Goal: Task Accomplishment & Management: Complete application form

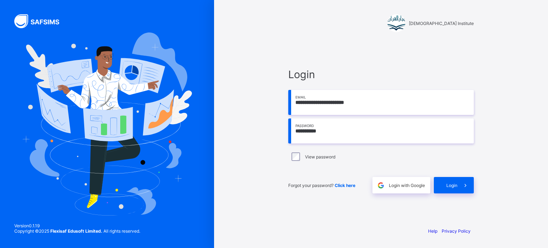
click at [446, 182] on div "Login" at bounding box center [454, 185] width 40 height 16
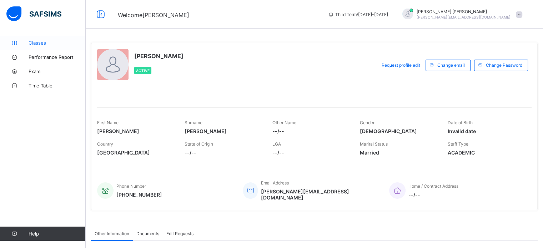
click at [33, 45] on span "Classes" at bounding box center [57, 43] width 57 height 6
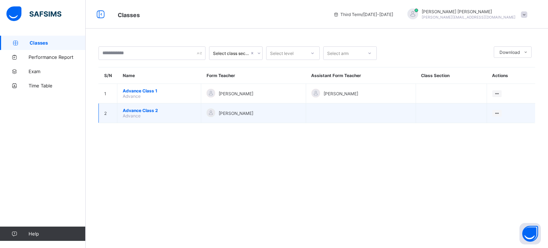
click at [135, 112] on span "Advance Class 2" at bounding box center [159, 110] width 73 height 5
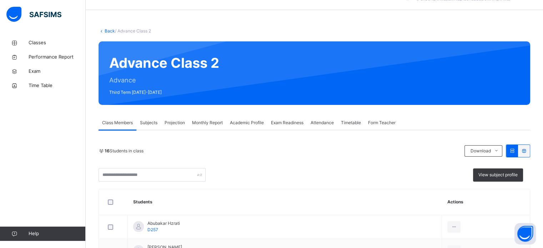
scroll to position [20, 0]
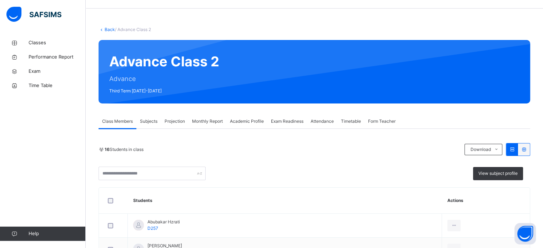
click at [216, 120] on span "Monthly Report" at bounding box center [207, 121] width 31 height 6
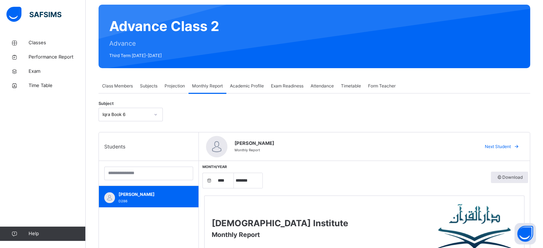
scroll to position [56, 0]
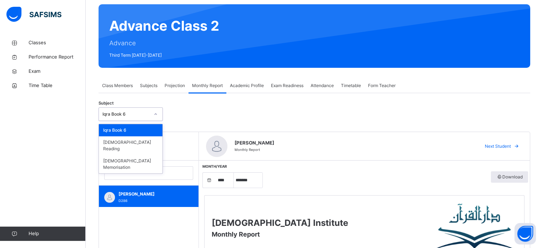
click at [157, 115] on icon at bounding box center [156, 114] width 4 height 7
click at [132, 155] on div "[DEMOGRAPHIC_DATA] Memorisation" at bounding box center [131, 164] width 64 height 19
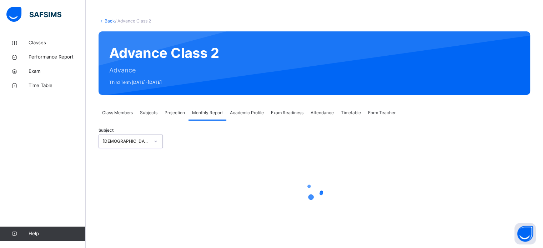
select select "****"
select select "*"
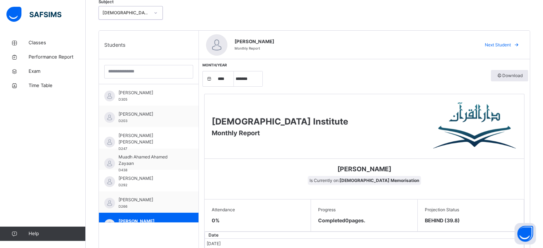
scroll to position [127, 0]
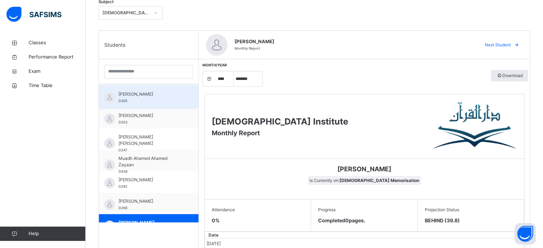
click at [171, 100] on div "[PERSON_NAME] D305" at bounding box center [151, 97] width 64 height 13
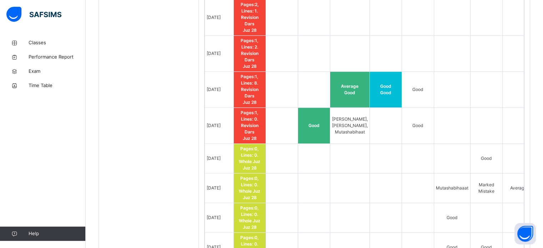
scroll to position [604, 0]
click at [370, 144] on td at bounding box center [386, 159] width 32 height 30
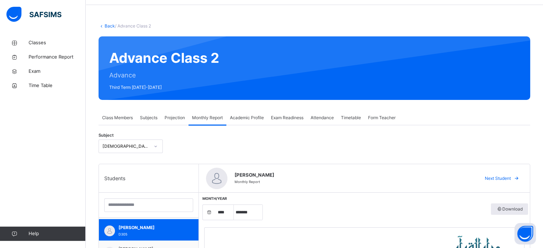
scroll to position [24, 0]
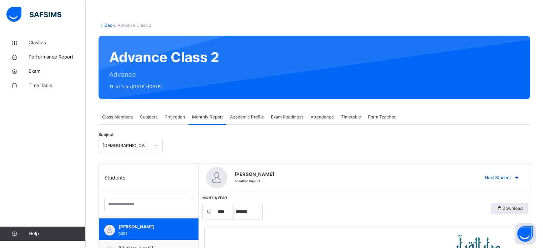
click at [168, 116] on span "Projection" at bounding box center [175, 117] width 20 height 6
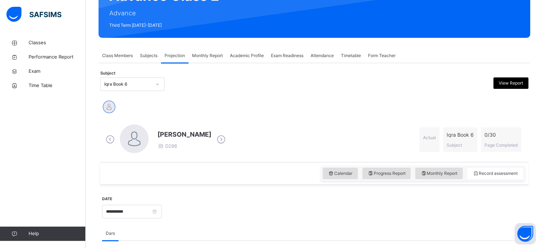
scroll to position [91, 0]
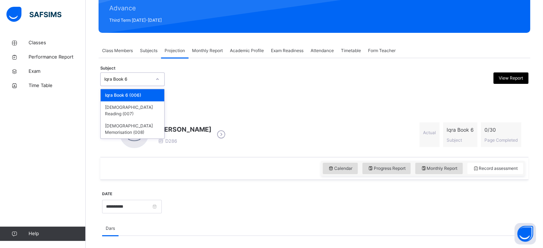
click at [151, 80] on div at bounding box center [158, 79] width 14 height 13
click at [140, 120] on div "[DEMOGRAPHIC_DATA] Memorisation (008)" at bounding box center [133, 129] width 64 height 19
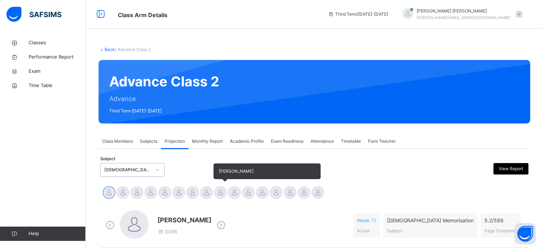
click at [217, 192] on div at bounding box center [220, 192] width 12 height 12
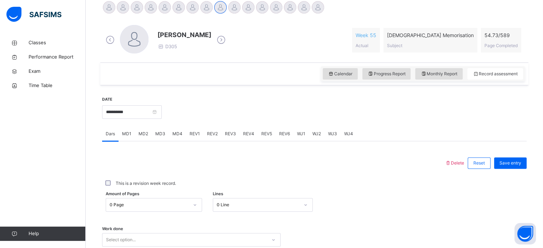
scroll to position [184, 0]
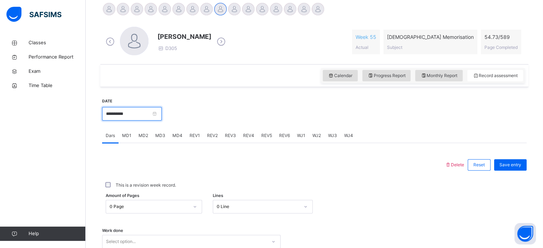
click at [141, 110] on input "**********" at bounding box center [132, 114] width 60 height 14
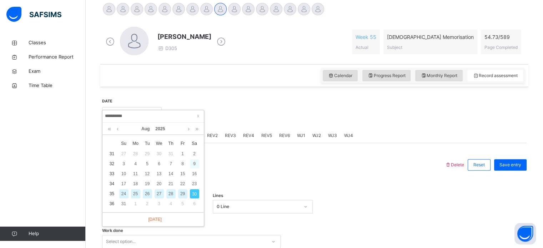
click at [194, 167] on div "9" at bounding box center [194, 163] width 9 height 9
type input "**********"
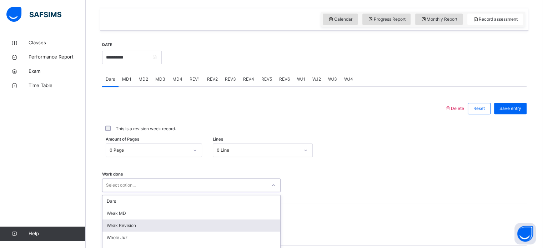
scroll to position [288, 0]
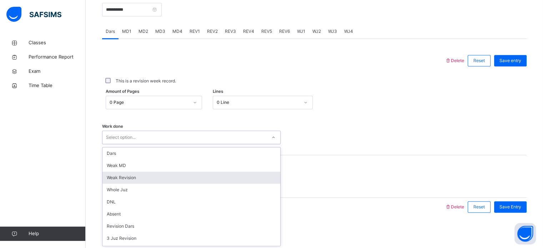
click at [178, 144] on div "option Weak Revision focused, 3 of 14. 14 results available. Use Up and Down to…" at bounding box center [191, 138] width 179 height 14
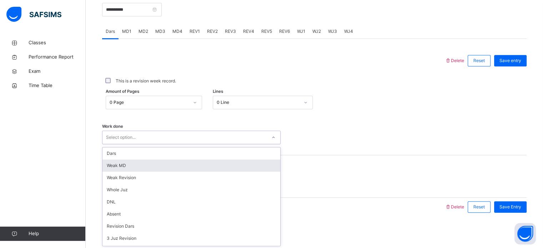
click at [125, 165] on div "Weak MD" at bounding box center [191, 166] width 178 height 12
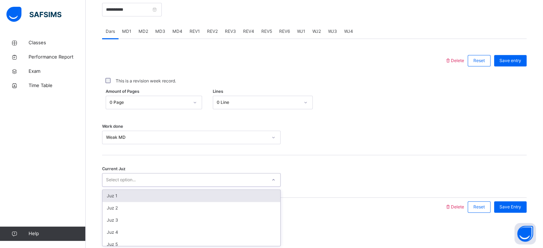
click at [122, 183] on div "Select option..." at bounding box center [121, 180] width 30 height 14
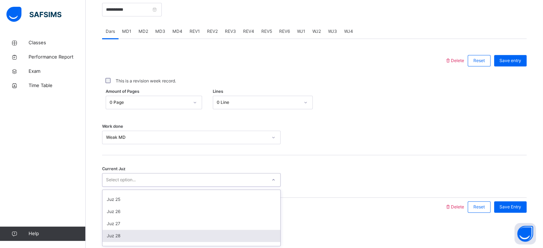
scroll to position [308, 0]
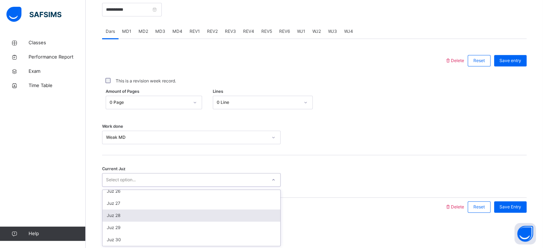
click at [115, 216] on div "Juz 28" at bounding box center [191, 216] width 178 height 12
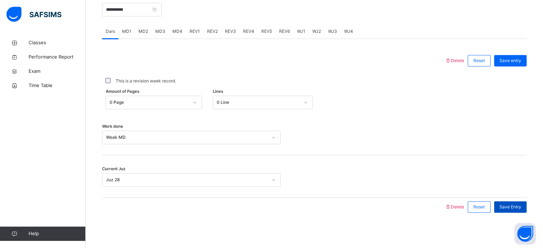
click at [514, 210] on span "Save Entry" at bounding box center [511, 207] width 22 height 6
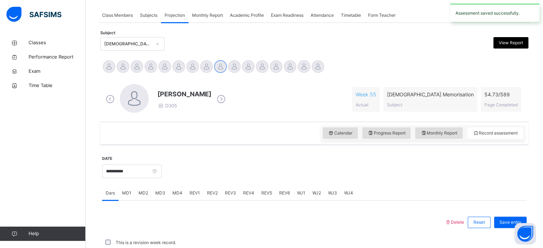
scroll to position [288, 0]
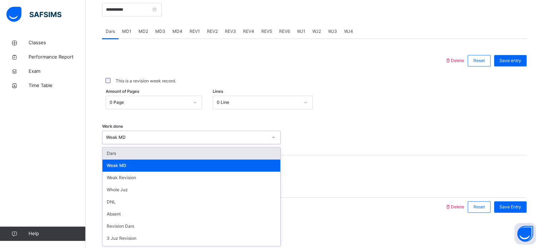
click at [149, 137] on div "Weak MD" at bounding box center [186, 137] width 161 height 6
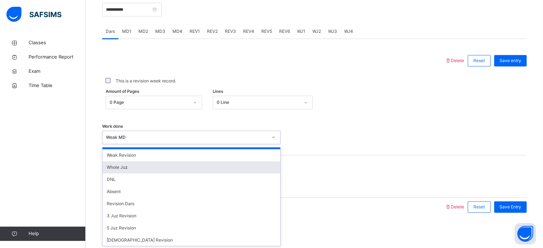
scroll to position [0, 0]
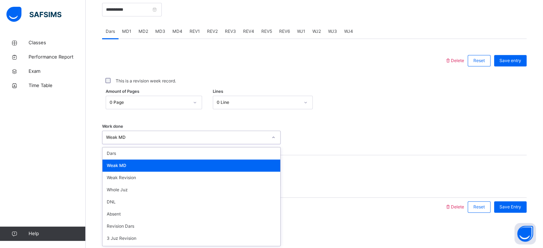
click at [126, 165] on div "Weak MD" at bounding box center [191, 166] width 178 height 12
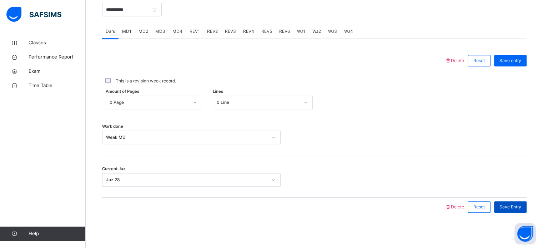
click at [515, 207] on span "Save Entry" at bounding box center [511, 207] width 22 height 6
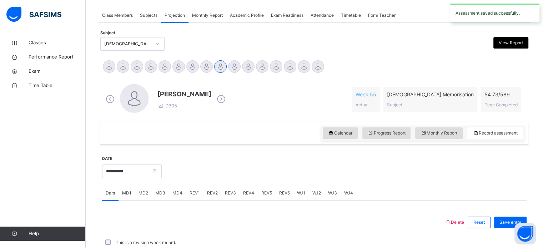
scroll to position [288, 0]
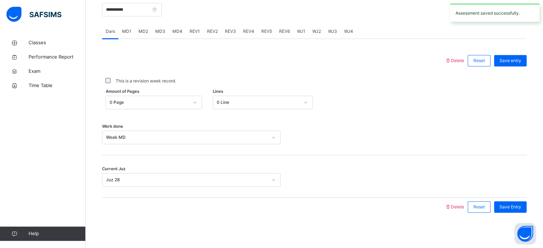
click at [141, 32] on span "MD2" at bounding box center [144, 31] width 10 height 6
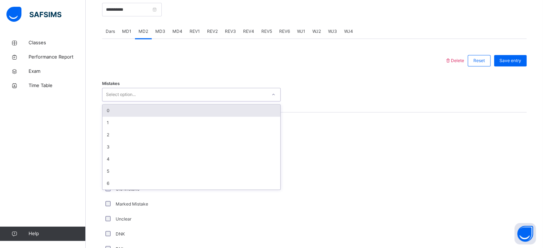
click at [133, 93] on div "Select option..." at bounding box center [121, 95] width 30 height 14
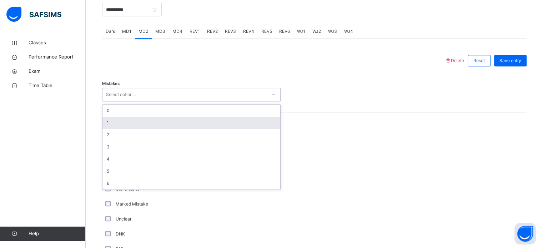
click at [123, 124] on div "1" at bounding box center [191, 123] width 178 height 12
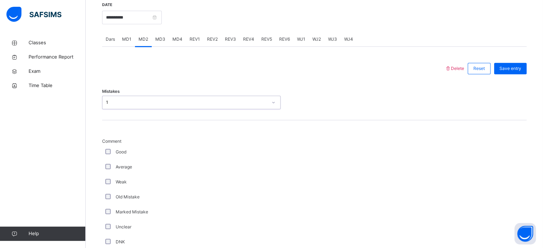
scroll to position [281, 0]
click at [108, 147] on div "Good" at bounding box center [191, 151] width 179 height 15
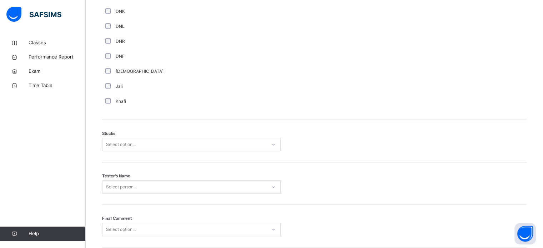
scroll to position [511, 0]
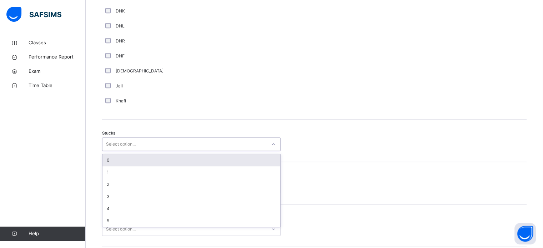
click at [176, 141] on div "Select option..." at bounding box center [184, 144] width 164 height 11
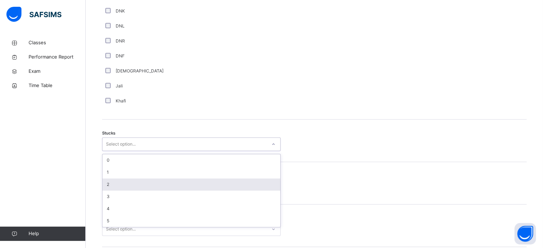
click at [131, 180] on div "2" at bounding box center [191, 185] width 178 height 12
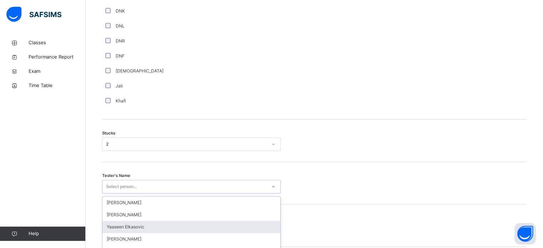
scroll to position [560, 0]
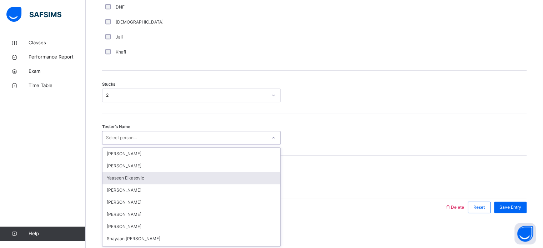
click at [130, 145] on div "option [PERSON_NAME] focused, 3 of 91. 91 results available. Use Up and Down to…" at bounding box center [191, 138] width 179 height 14
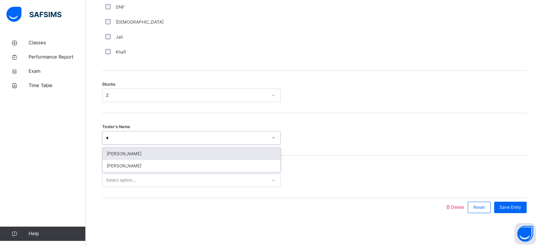
type input "**"
click at [123, 153] on div "[PERSON_NAME]" at bounding box center [191, 154] width 178 height 12
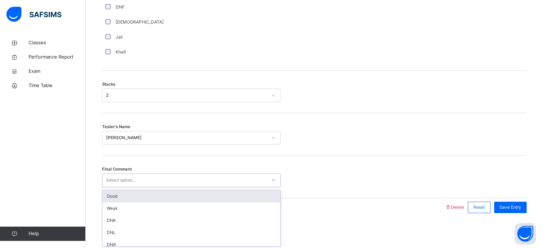
click at [123, 175] on div "Select option..." at bounding box center [121, 181] width 30 height 14
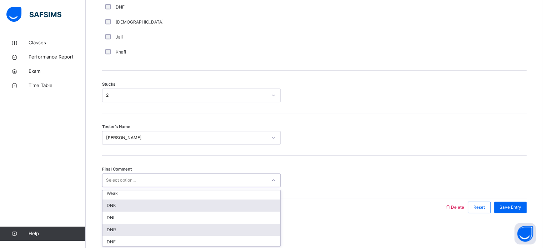
scroll to position [0, 0]
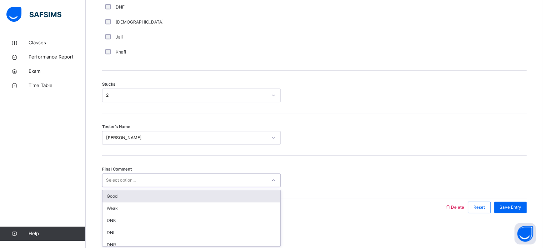
click at [119, 190] on div "Good" at bounding box center [191, 196] width 178 height 12
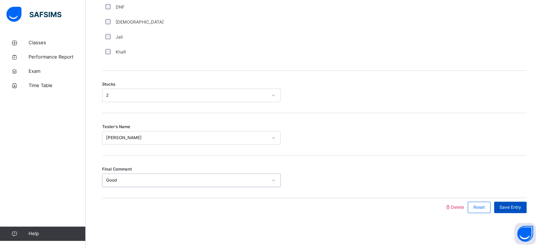
click at [510, 206] on span "Save Entry" at bounding box center [511, 207] width 22 height 6
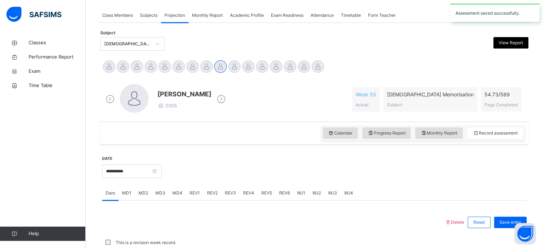
scroll to position [288, 0]
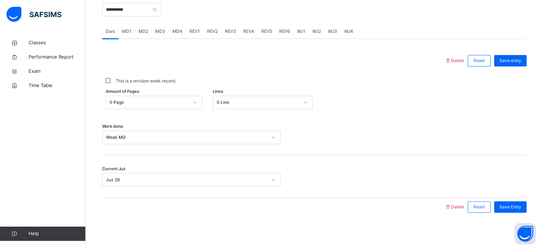
click at [177, 31] on span "MD4" at bounding box center [177, 31] width 10 height 6
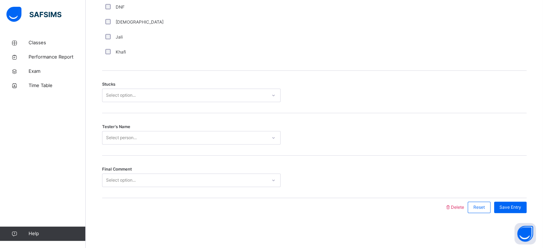
click at [177, 31] on div "Jali" at bounding box center [191, 37] width 179 height 15
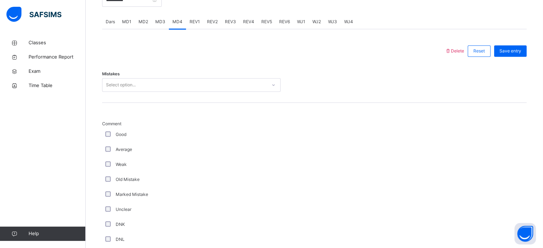
scroll to position [300, 0]
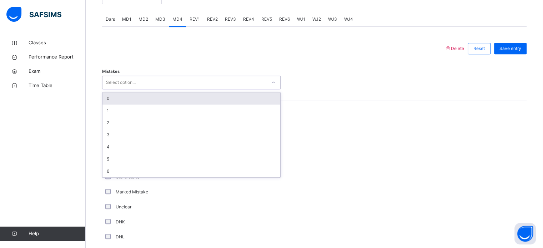
click at [154, 81] on div "Select option..." at bounding box center [184, 82] width 164 height 11
click at [143, 100] on div "0" at bounding box center [191, 98] width 178 height 12
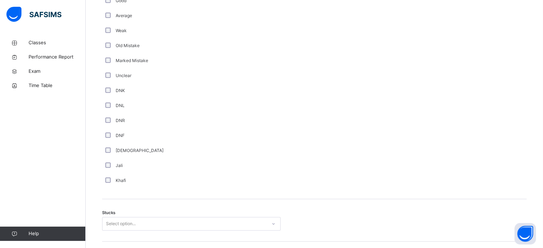
scroll to position [435, 0]
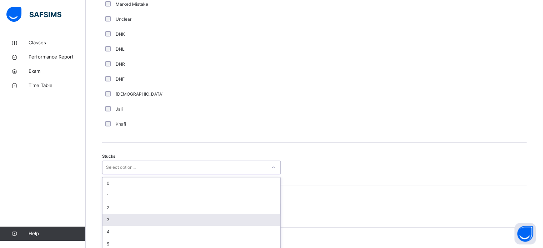
click at [126, 174] on div "option 3 focused, 4 of 6. 6 results available. Use Up and Down to choose option…" at bounding box center [191, 168] width 179 height 14
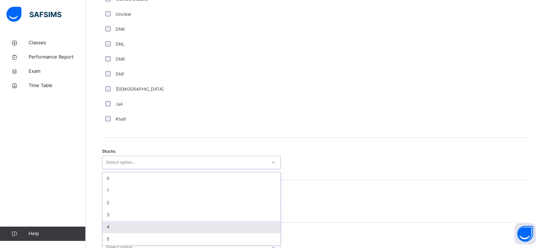
click at [120, 221] on div "4" at bounding box center [191, 227] width 178 height 12
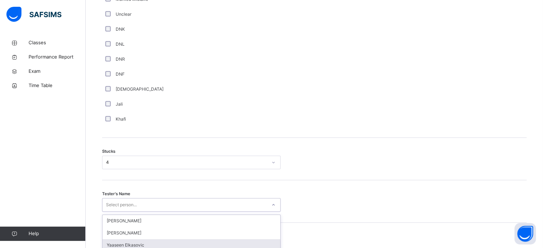
scroll to position [560, 0]
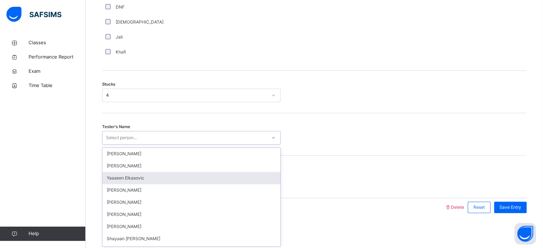
click at [127, 145] on div "option [PERSON_NAME] focused, 3 of 91. 91 results available. Use Up and Down to…" at bounding box center [191, 138] width 179 height 14
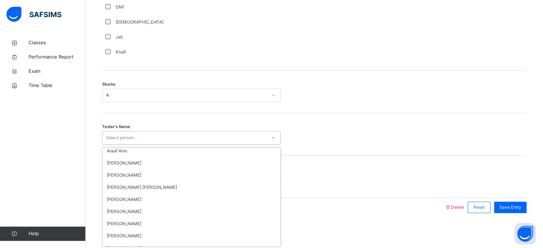
scroll to position [0, 0]
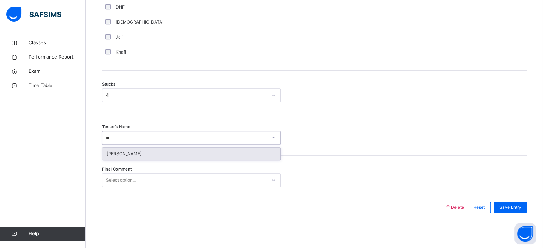
type input "***"
click at [142, 155] on div "[PERSON_NAME]" at bounding box center [191, 154] width 178 height 12
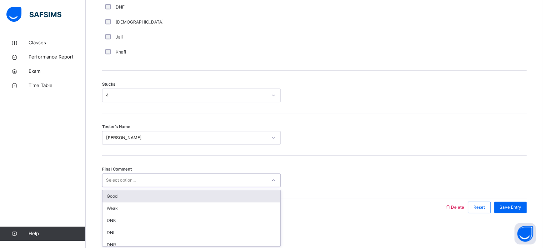
drag, startPoint x: 144, startPoint y: 176, endPoint x: 144, endPoint y: 195, distance: 19.3
click at [144, 187] on div "option Good focused, 1 of 6. 6 results available. Use Up and Down to choose opt…" at bounding box center [191, 181] width 179 height 14
drag, startPoint x: 144, startPoint y: 195, endPoint x: 463, endPoint y: 175, distance: 320.2
click at [463, 175] on div "Final Comment option Good focused, 1 of 6. 6 results available. Use Up and Down…" at bounding box center [314, 181] width 425 height 14
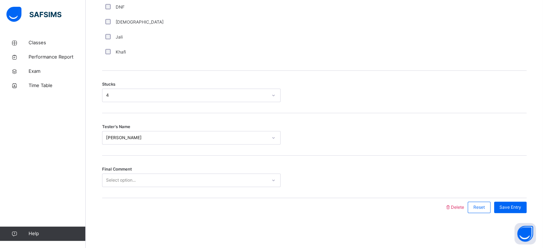
click at [370, 209] on div at bounding box center [274, 207] width 336 height 19
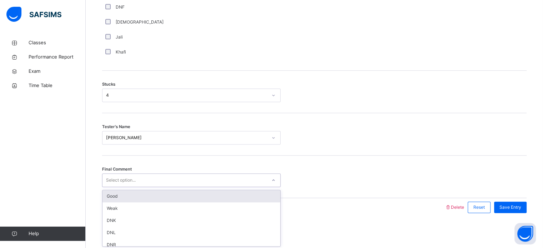
click at [272, 177] on icon at bounding box center [273, 180] width 4 height 7
click at [218, 196] on div "Good" at bounding box center [191, 196] width 178 height 12
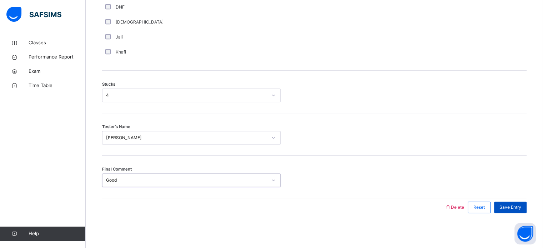
click at [521, 207] on span "Save Entry" at bounding box center [511, 207] width 22 height 6
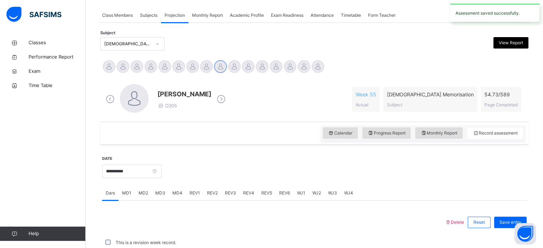
scroll to position [288, 0]
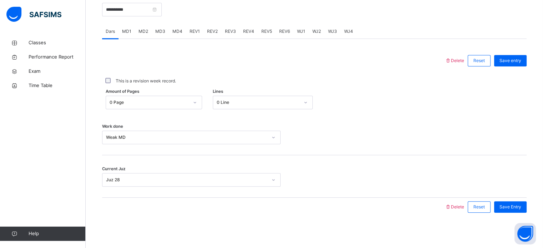
click at [237, 53] on div at bounding box center [274, 60] width 336 height 19
click at [146, 11] on input "**********" at bounding box center [132, 10] width 60 height 14
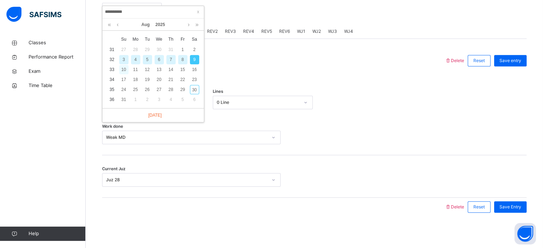
click at [126, 69] on div "10" at bounding box center [123, 69] width 9 height 9
type input "**********"
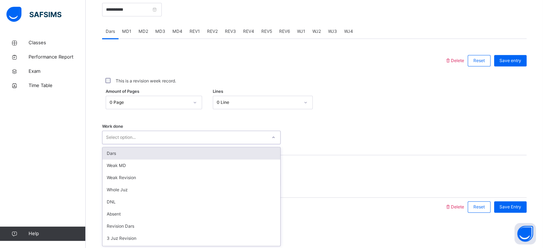
click at [164, 141] on div "Select option..." at bounding box center [184, 137] width 164 height 11
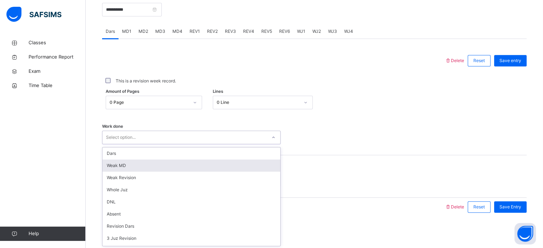
click at [156, 165] on div "Weak MD" at bounding box center [191, 166] width 178 height 12
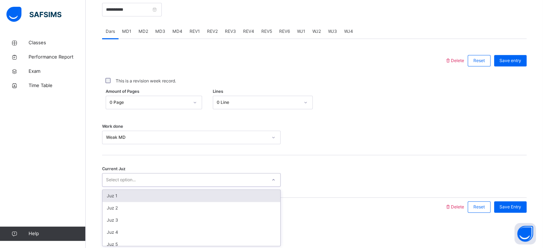
click at [154, 177] on div "Select option..." at bounding box center [184, 180] width 164 height 11
type input "**"
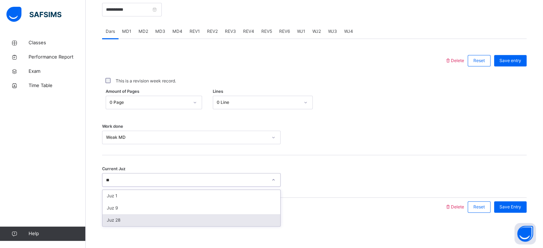
click at [131, 222] on div "Juz 28" at bounding box center [191, 220] width 178 height 12
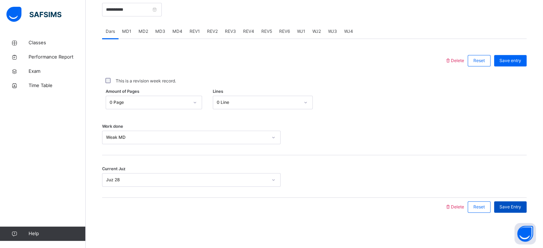
click at [508, 210] on div "Save Entry" at bounding box center [510, 206] width 32 height 11
click at [137, 12] on input "**********" at bounding box center [132, 10] width 60 height 14
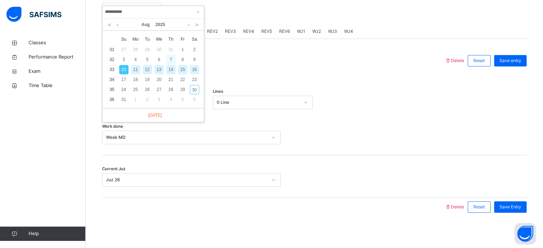
click at [173, 59] on div "7" at bounding box center [170, 59] width 9 height 9
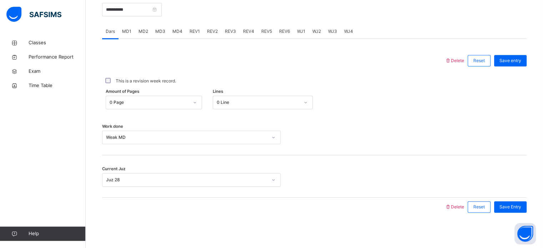
click at [126, 30] on span "MD1" at bounding box center [126, 31] width 9 height 6
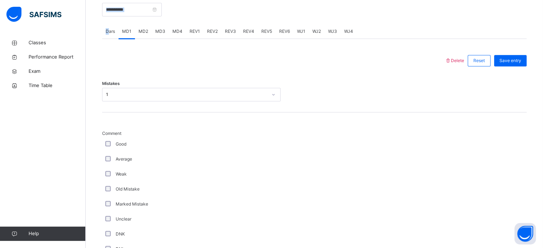
drag, startPoint x: 110, startPoint y: 30, endPoint x: 136, endPoint y: 10, distance: 32.6
click at [136, 10] on div "**********" at bounding box center [314, 241] width 425 height 510
click at [136, 10] on input "**********" at bounding box center [132, 10] width 60 height 14
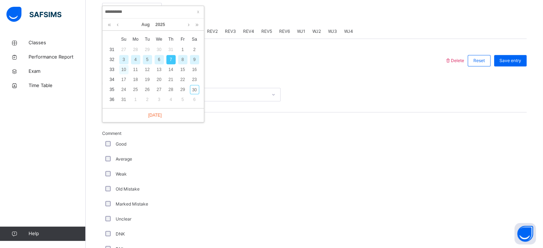
click at [125, 68] on div "10" at bounding box center [123, 69] width 9 height 9
type input "**********"
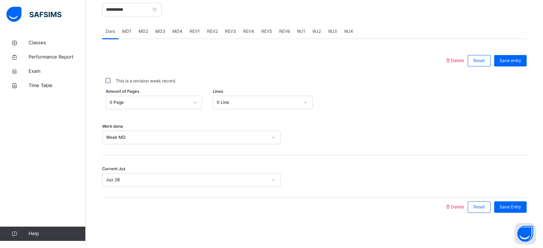
click at [160, 32] on span "MD3" at bounding box center [160, 31] width 10 height 6
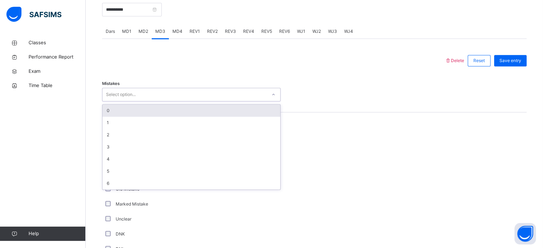
click at [167, 97] on div "Select option..." at bounding box center [184, 94] width 164 height 11
click at [159, 112] on div "0" at bounding box center [191, 111] width 178 height 12
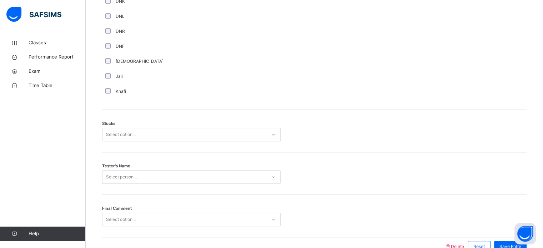
scroll to position [521, 0]
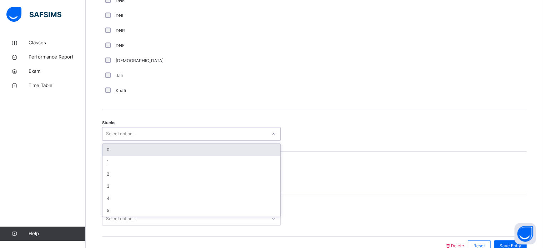
click at [149, 127] on div "Select option..." at bounding box center [191, 134] width 179 height 14
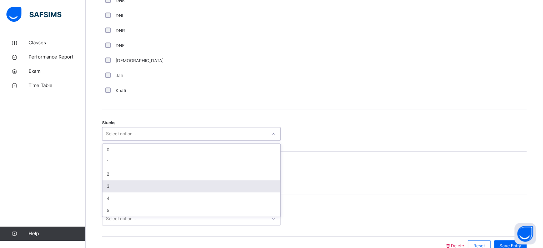
click at [131, 186] on div "3" at bounding box center [191, 186] width 178 height 12
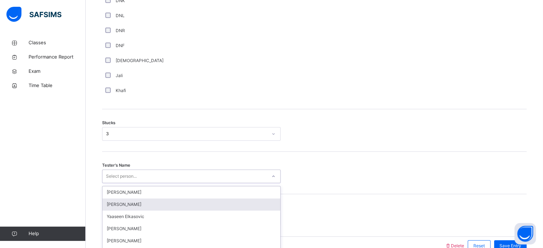
scroll to position [560, 0]
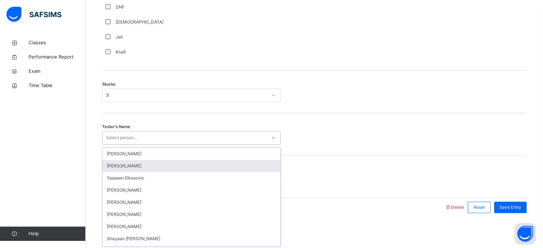
click at [130, 145] on div "option [PERSON_NAME] focused, 2 of 91. 91 results available. Use Up and Down to…" at bounding box center [191, 138] width 179 height 14
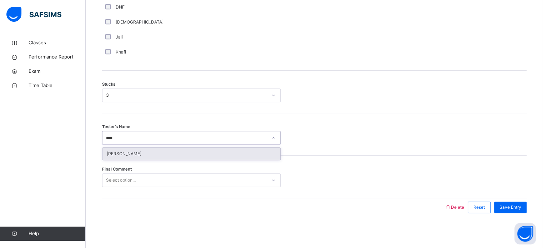
type input "*****"
click at [124, 152] on div "[PERSON_NAME]" at bounding box center [191, 154] width 178 height 12
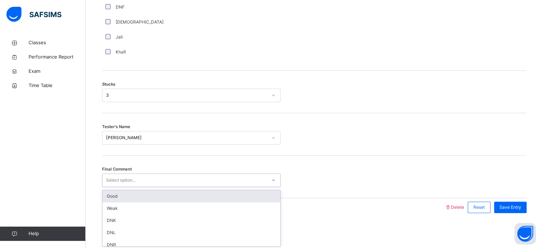
click at [129, 182] on div "Select option..." at bounding box center [121, 181] width 30 height 14
click at [129, 194] on div "Good" at bounding box center [191, 196] width 178 height 12
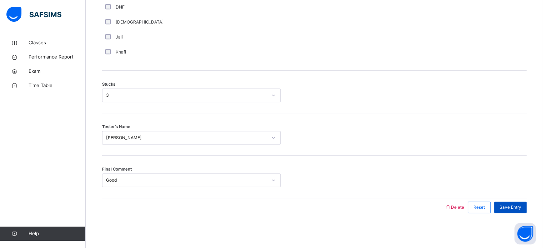
click at [505, 205] on span "Save Entry" at bounding box center [511, 207] width 22 height 6
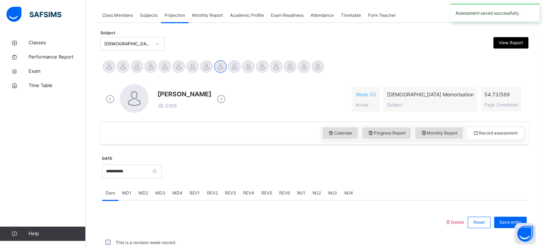
scroll to position [288, 0]
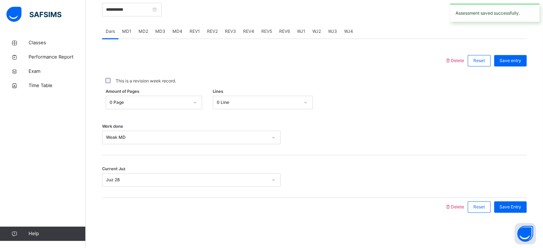
click at [177, 33] on span "MD4" at bounding box center [177, 31] width 10 height 6
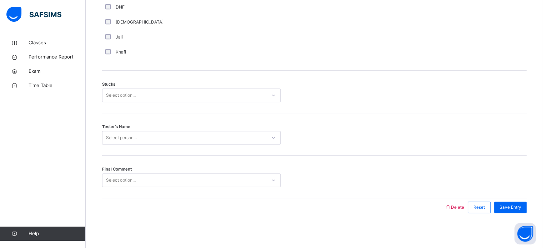
scroll to position [558, 0]
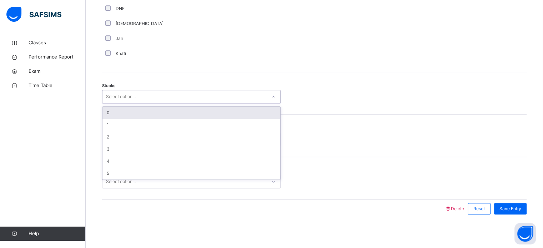
click at [138, 92] on div "Select option..." at bounding box center [184, 96] width 164 height 11
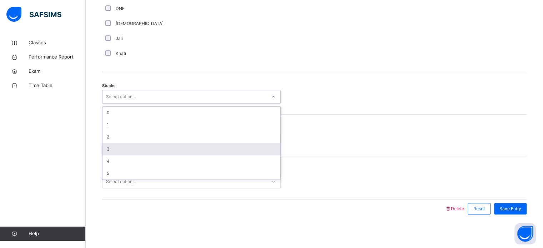
click at [122, 152] on div "3" at bounding box center [191, 149] width 178 height 12
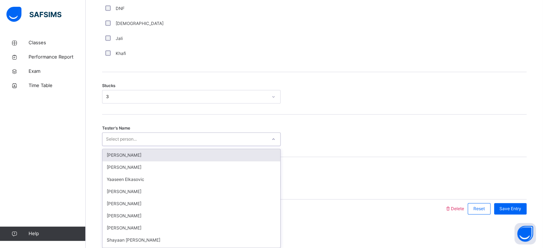
scroll to position [560, 0]
click at [120, 140] on div "Select person..." at bounding box center [121, 138] width 31 height 14
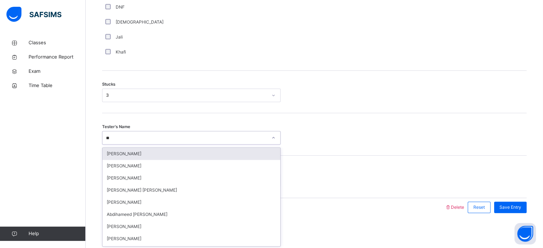
type input "***"
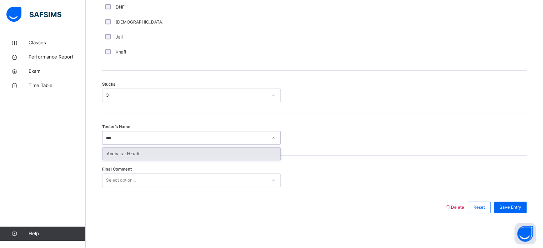
click at [126, 158] on div "Abubakar Hzrati" at bounding box center [191, 154] width 178 height 12
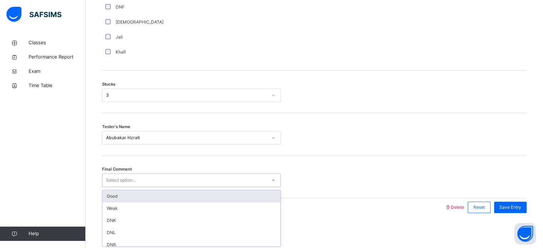
click at [126, 177] on div "Select option..." at bounding box center [121, 181] width 30 height 14
click at [116, 198] on div "Good" at bounding box center [191, 196] width 178 height 12
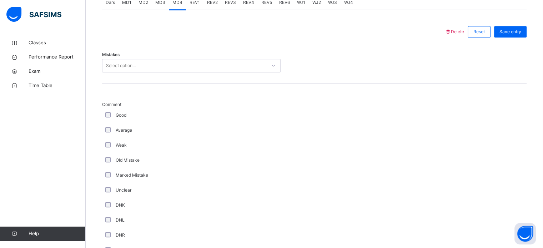
scroll to position [316, 0]
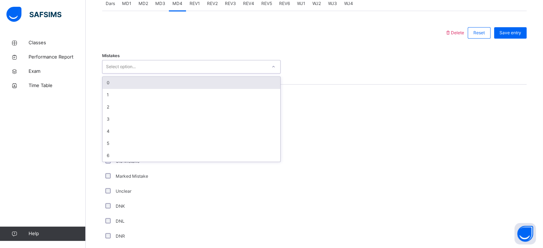
click at [130, 65] on div "Select option..." at bounding box center [121, 67] width 30 height 14
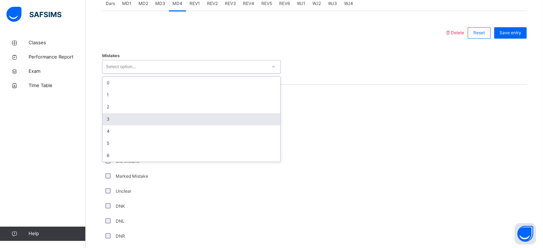
click at [109, 120] on div "3" at bounding box center [191, 119] width 178 height 12
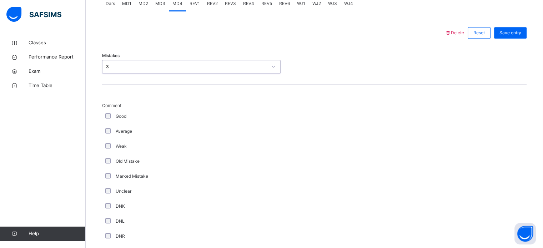
click at [213, 65] on div "3" at bounding box center [186, 67] width 161 height 6
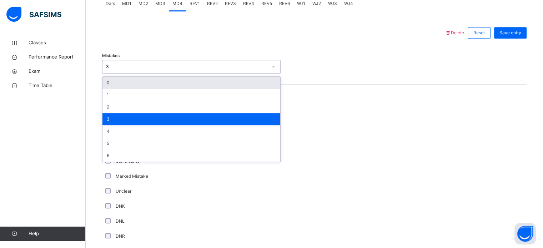
drag, startPoint x: 151, startPoint y: 92, endPoint x: 371, endPoint y: 45, distance: 225.3
click at [371, 45] on div "Mistakes option 3, selected. option 0 focused, 1 of 7. 7 results available. Use…" at bounding box center [314, 63] width 425 height 42
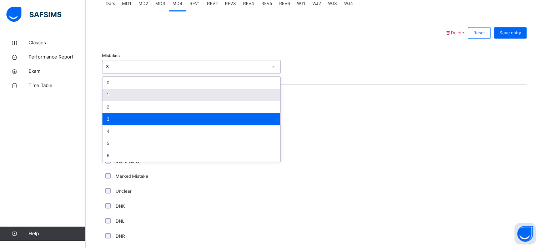
click at [229, 99] on div "1" at bounding box center [191, 95] width 178 height 12
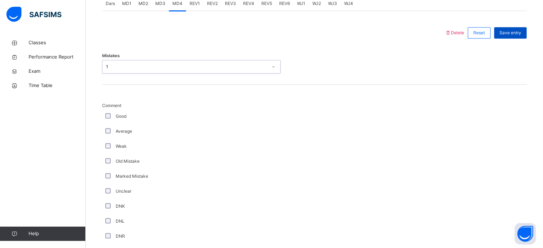
click at [518, 37] on div "Save entry" at bounding box center [510, 32] width 32 height 11
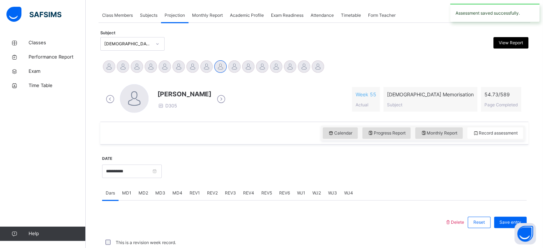
scroll to position [288, 0]
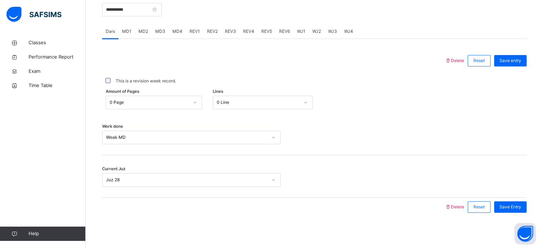
click at [190, 32] on span "REV1" at bounding box center [195, 31] width 10 height 6
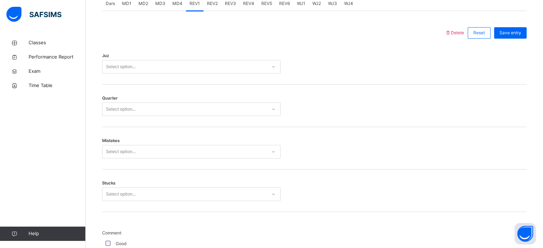
click at [155, 64] on div "Select option..." at bounding box center [184, 66] width 164 height 11
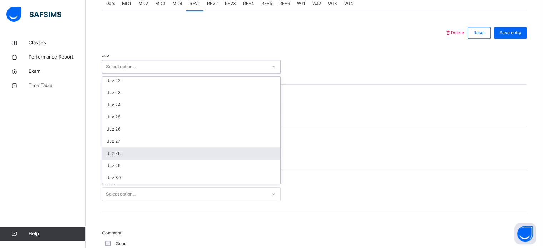
click at [123, 152] on div "Juz 28" at bounding box center [191, 153] width 178 height 12
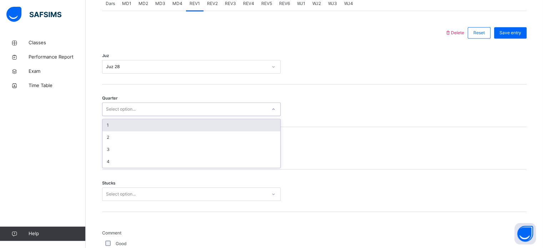
click at [119, 111] on div "Select option..." at bounding box center [121, 109] width 30 height 14
click at [116, 129] on div "1" at bounding box center [191, 125] width 178 height 12
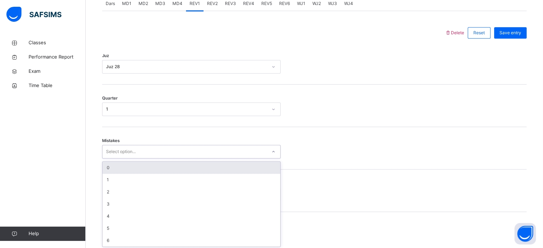
click at [115, 151] on div "Select option..." at bounding box center [121, 152] width 30 height 14
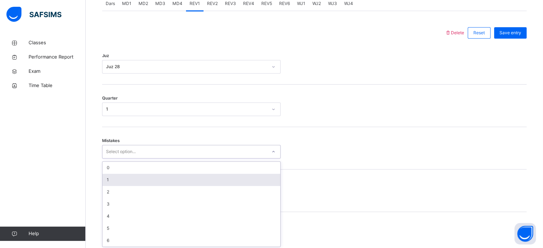
click at [108, 181] on div "1" at bounding box center [191, 180] width 178 height 12
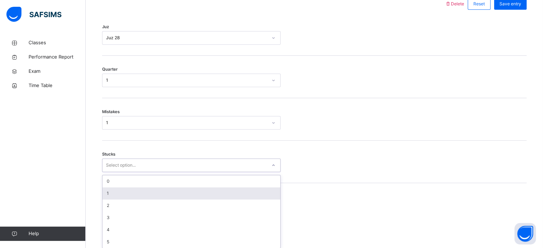
scroll to position [347, 0]
click at [111, 170] on div "option 1 focused, 2 of 6. 6 results available. Use Up and Down to choose option…" at bounding box center [191, 163] width 179 height 14
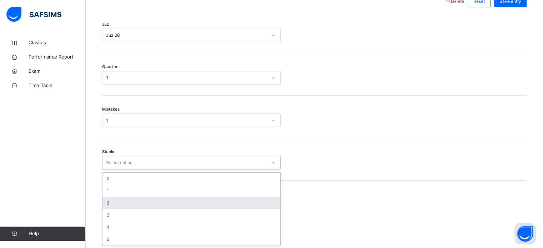
click at [116, 201] on div "2" at bounding box center [191, 203] width 178 height 12
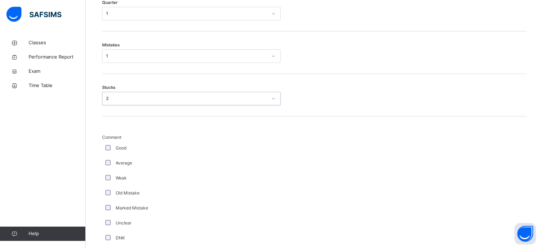
scroll to position [411, 0]
click at [154, 206] on div "Comment Good Average Weak Old Mistake Marked Mistake Unclear DNK DNL DNR DNF Mu…" at bounding box center [191, 234] width 179 height 201
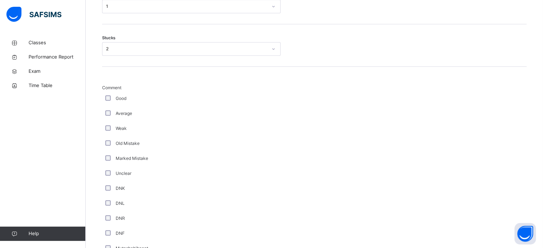
scroll to position [602, 0]
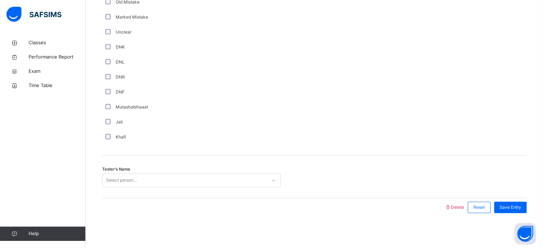
click at [119, 176] on div "Select person..." at bounding box center [121, 181] width 31 height 14
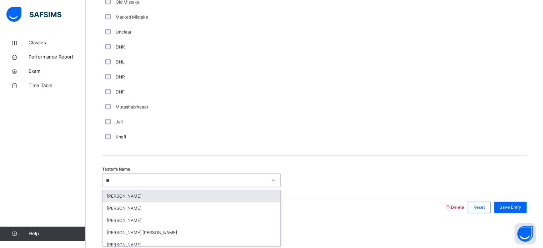
type input "***"
click at [124, 197] on div "Abubakar Hzrati" at bounding box center [191, 196] width 178 height 12
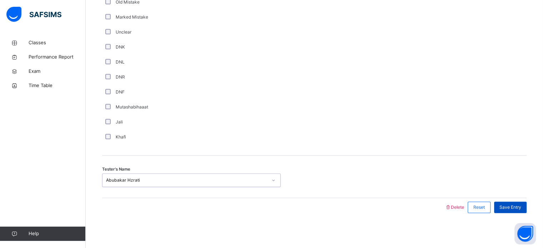
click at [508, 209] on span "Save Entry" at bounding box center [511, 207] width 22 height 6
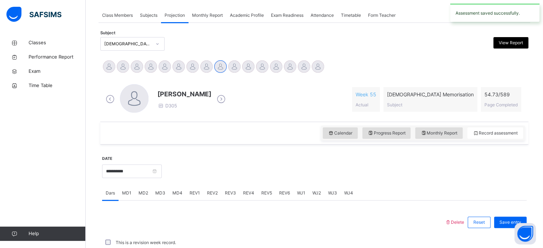
scroll to position [288, 0]
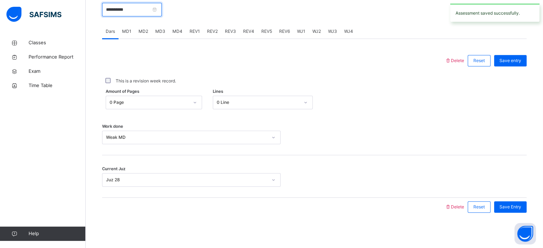
click at [141, 15] on input "**********" at bounding box center [132, 10] width 60 height 14
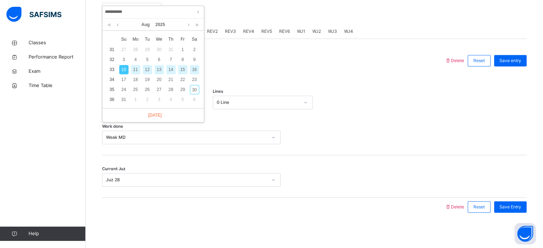
click at [146, 71] on div "12" at bounding box center [147, 69] width 9 height 9
type input "**********"
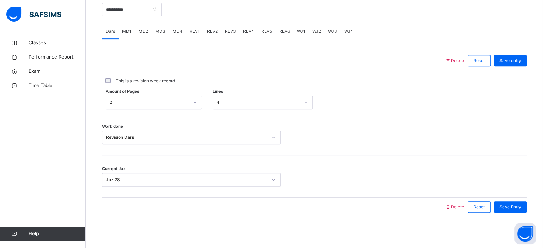
click at [158, 32] on span "MD3" at bounding box center [160, 31] width 10 height 6
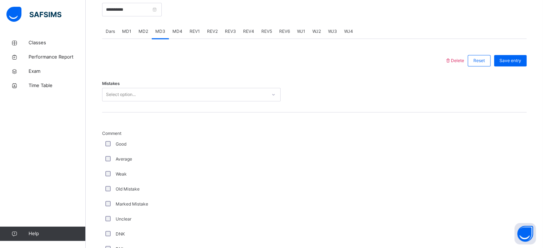
click at [154, 92] on div "Select option..." at bounding box center [184, 94] width 164 height 11
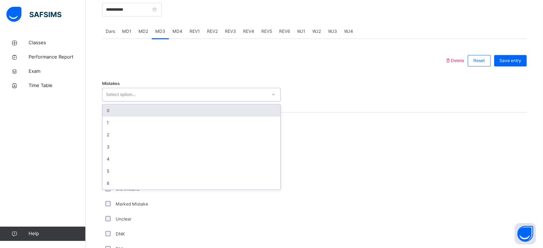
click at [145, 107] on div "0" at bounding box center [191, 111] width 178 height 12
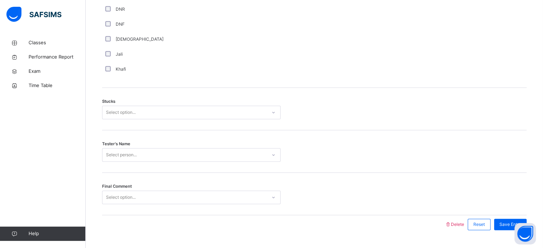
scroll to position [545, 0]
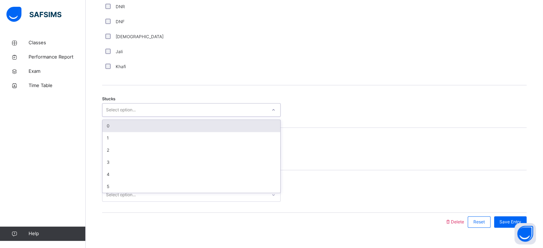
click at [145, 107] on div "Select option..." at bounding box center [184, 110] width 164 height 11
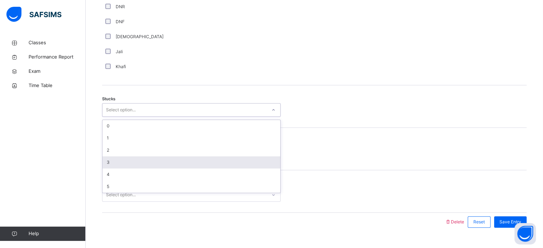
click at [119, 162] on div "3" at bounding box center [191, 162] width 178 height 12
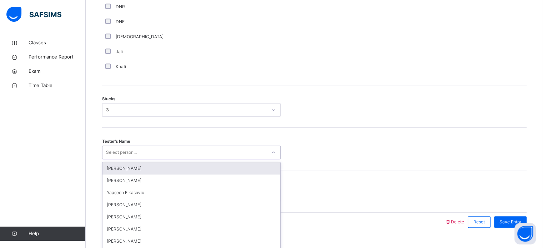
scroll to position [560, 0]
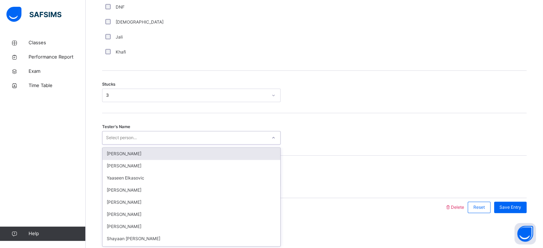
click at [112, 145] on div "option [PERSON_NAME] focused, 1 of 91. 91 results available. Use Up and Down to…" at bounding box center [191, 138] width 179 height 14
type input "**"
drag, startPoint x: 119, startPoint y: 156, endPoint x: 130, endPoint y: 156, distance: 11.1
click at [130, 156] on div "[PERSON_NAME]" at bounding box center [191, 154] width 178 height 12
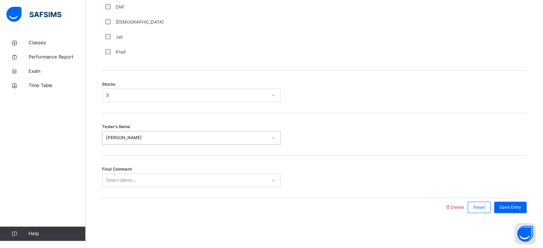
click at [130, 156] on div "Final Comment Select option..." at bounding box center [314, 177] width 425 height 42
click at [136, 183] on div "Select option..." at bounding box center [121, 181] width 30 height 14
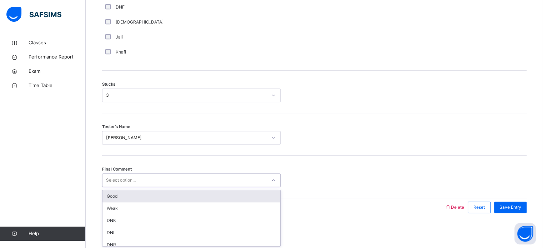
drag, startPoint x: 119, startPoint y: 194, endPoint x: 126, endPoint y: 194, distance: 7.9
click at [126, 194] on div "Good" at bounding box center [191, 196] width 178 height 12
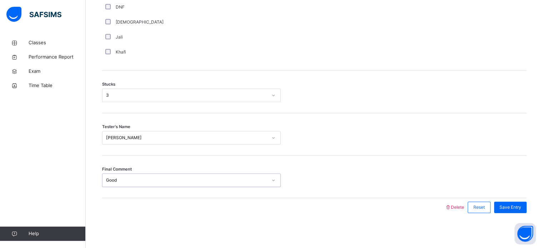
click at [126, 194] on div "Final Comment option Good, selected. 0 results available. Select is focused ,ty…" at bounding box center [314, 177] width 425 height 42
click at [126, 194] on div "Final Comment Good" at bounding box center [314, 177] width 425 height 42
click at [513, 203] on div "Save Entry" at bounding box center [510, 207] width 32 height 11
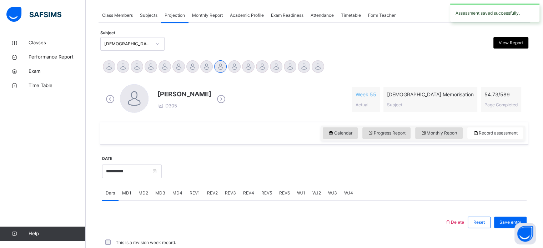
scroll to position [288, 0]
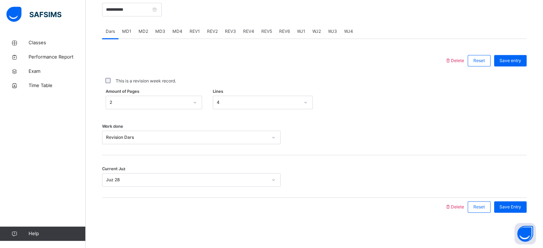
click at [173, 32] on span "MD4" at bounding box center [177, 31] width 10 height 6
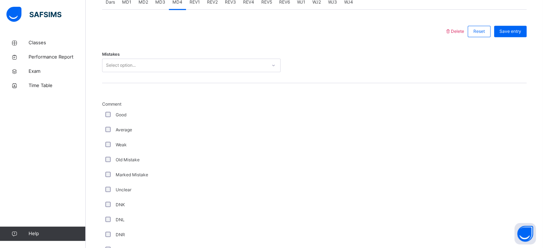
scroll to position [315, 0]
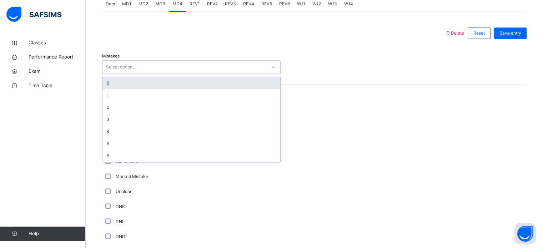
click at [150, 68] on div "Select option..." at bounding box center [184, 67] width 164 height 11
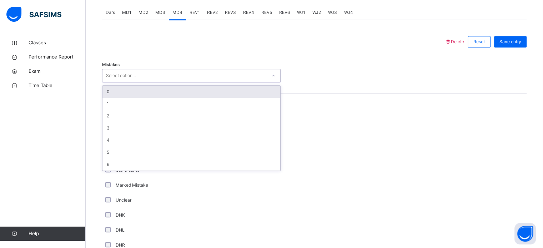
scroll to position [317, 0]
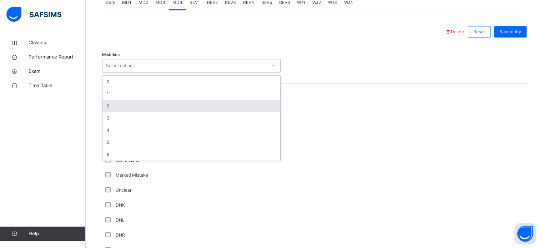
click at [148, 106] on div "2" at bounding box center [191, 106] width 178 height 12
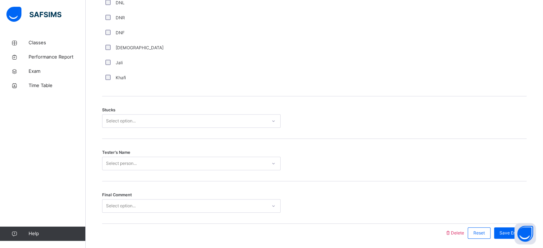
scroll to position [536, 0]
click at [124, 112] on div "Stucks Select option..." at bounding box center [314, 116] width 425 height 42
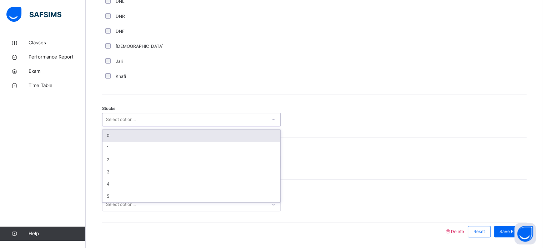
click at [121, 117] on div "Select option..." at bounding box center [121, 120] width 30 height 14
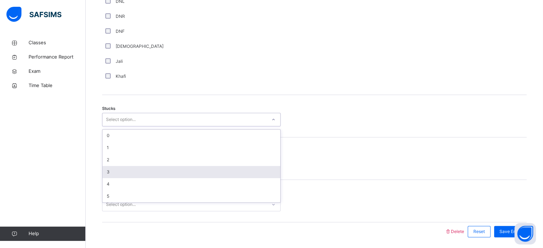
click at [115, 175] on div "3" at bounding box center [191, 172] width 178 height 12
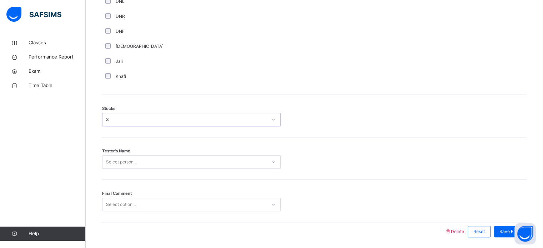
scroll to position [560, 0]
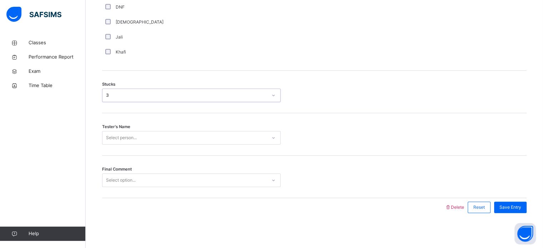
click at [115, 145] on div "Select person..." at bounding box center [191, 138] width 179 height 14
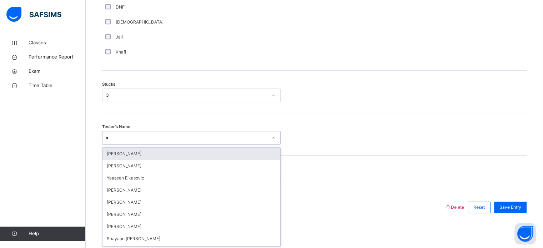
type input "**"
click at [130, 151] on div "[PERSON_NAME]" at bounding box center [191, 154] width 178 height 12
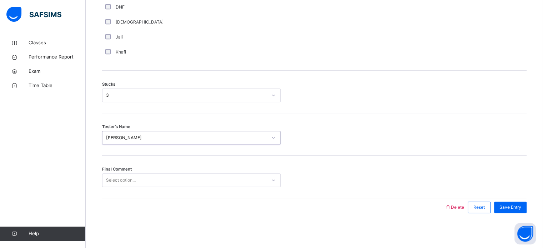
click at [121, 180] on div "Select option..." at bounding box center [121, 181] width 30 height 14
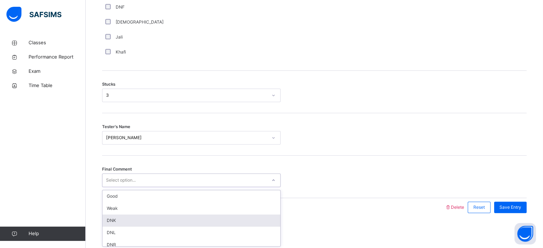
scroll to position [0, 0]
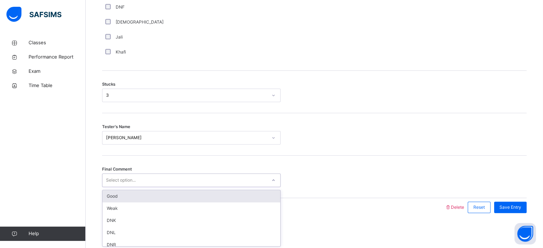
click at [118, 196] on div "Good" at bounding box center [191, 196] width 178 height 12
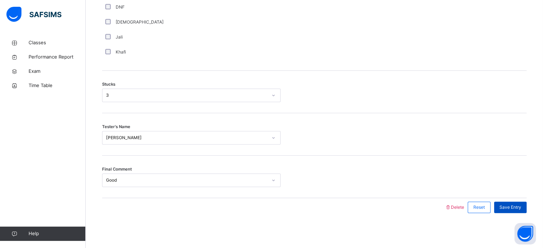
click at [508, 202] on div "Save Entry" at bounding box center [510, 207] width 32 height 11
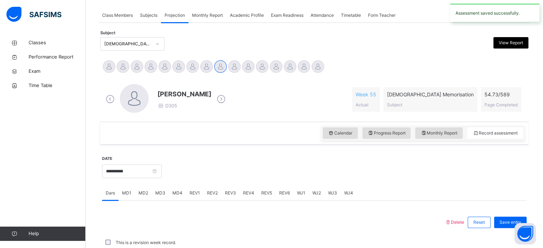
scroll to position [288, 0]
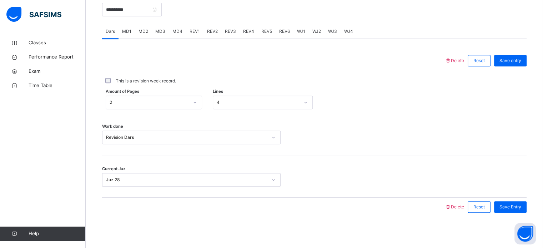
click at [191, 30] on span "REV1" at bounding box center [195, 31] width 10 height 6
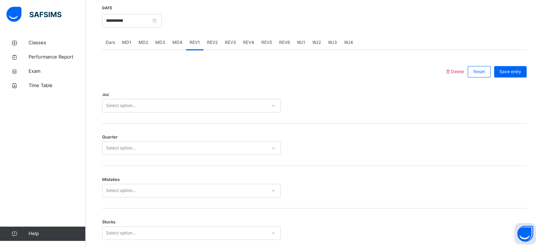
scroll to position [276, 0]
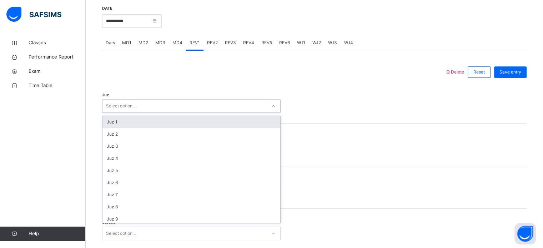
click at [177, 106] on div "Select option..." at bounding box center [184, 106] width 164 height 11
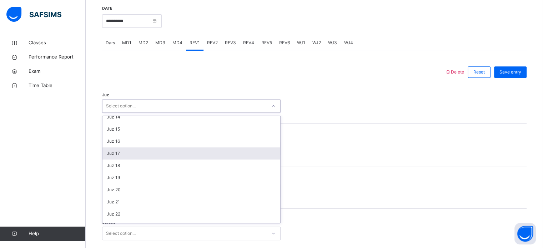
scroll to position [257, 0]
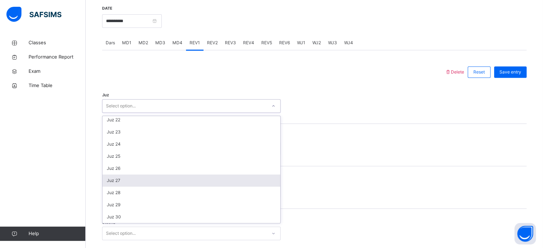
click at [130, 179] on div "Juz 27" at bounding box center [191, 181] width 178 height 12
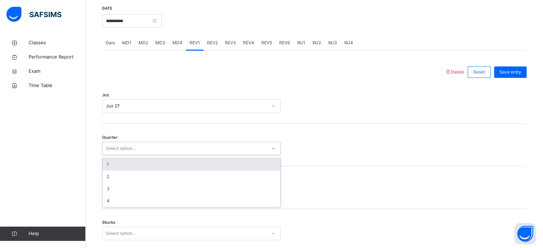
click at [126, 152] on div "Select option..." at bounding box center [121, 149] width 30 height 14
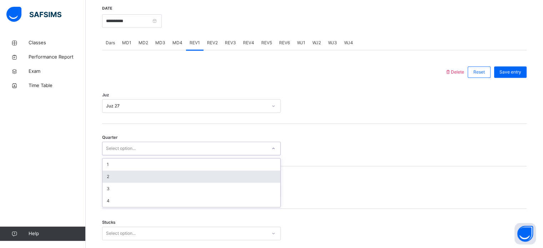
click at [124, 174] on div "2" at bounding box center [191, 177] width 178 height 12
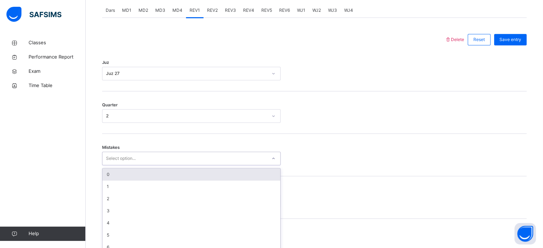
click at [123, 165] on div "option 0 focused, 1 of 7. 7 results available. Use Up and Down to choose option…" at bounding box center [191, 159] width 179 height 14
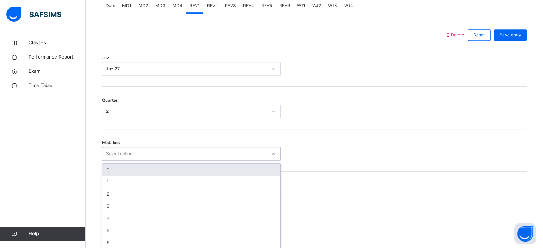
scroll to position [317, 0]
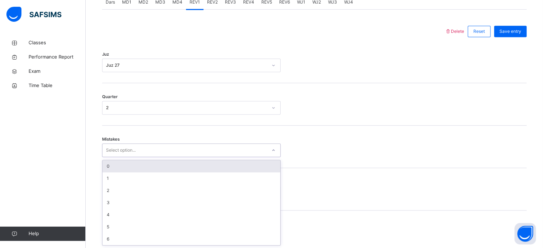
click at [116, 164] on div "0" at bounding box center [191, 166] width 178 height 12
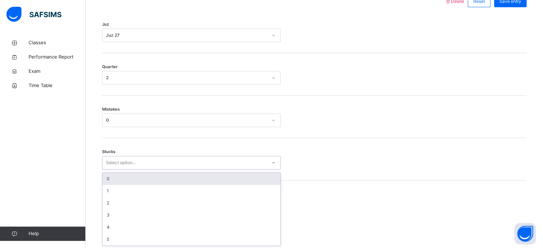
click at [115, 170] on div "option 0 focused, 1 of 6. 6 results available. Use Up and Down to choose option…" at bounding box center [191, 163] width 179 height 14
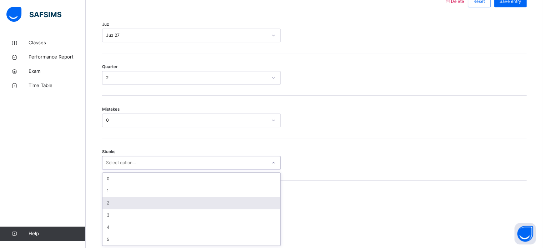
scroll to position [347, 0]
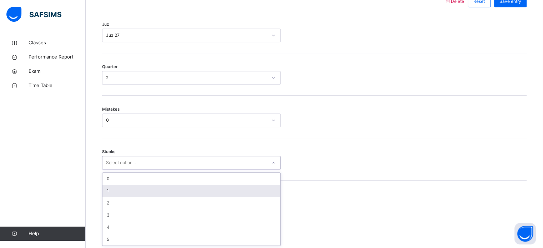
click at [115, 187] on div "1" at bounding box center [191, 191] width 178 height 12
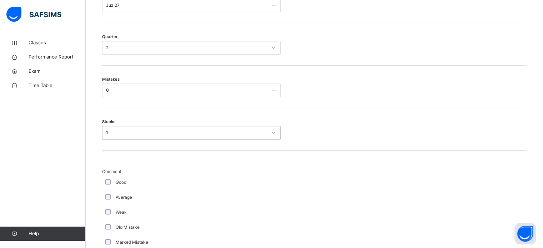
scroll to position [377, 0]
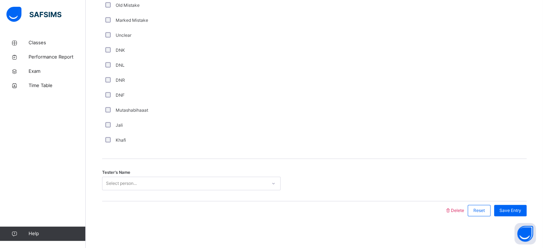
click at [109, 180] on div "Select person..." at bounding box center [121, 184] width 31 height 14
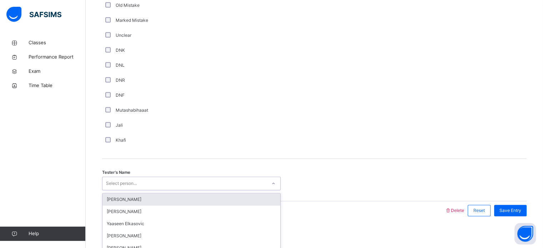
scroll to position [602, 0]
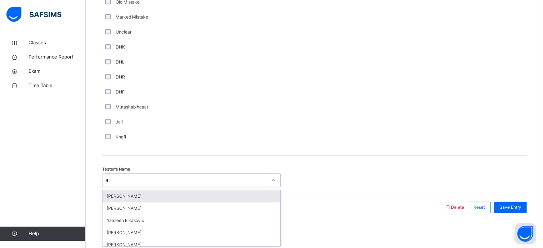
type input "**"
click at [124, 201] on div "[PERSON_NAME]" at bounding box center [191, 196] width 178 height 12
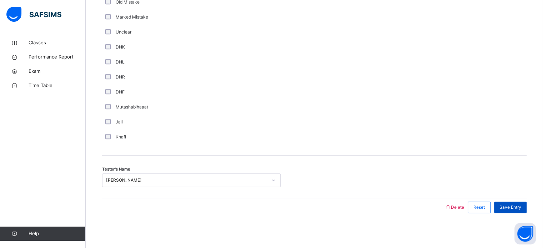
click at [512, 202] on div "Save Entry" at bounding box center [510, 207] width 32 height 11
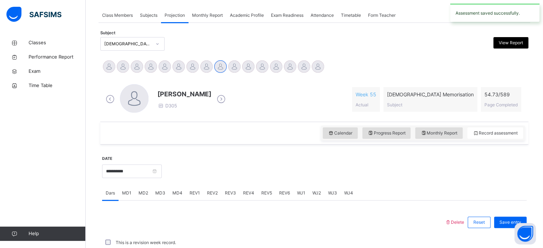
scroll to position [288, 0]
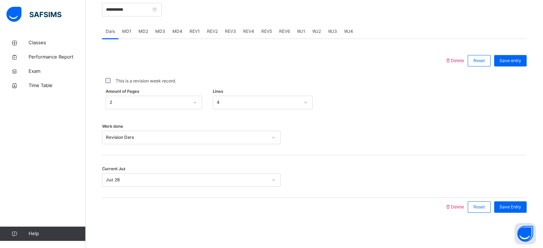
click at [175, 30] on span "MD4" at bounding box center [177, 31] width 10 height 6
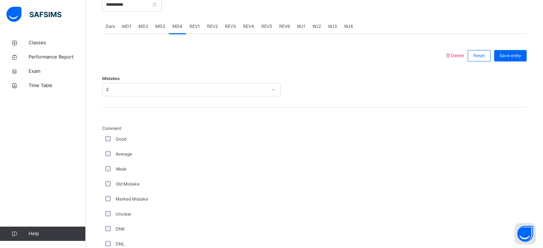
scroll to position [288, 0]
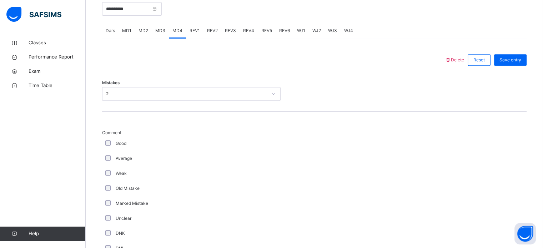
click at [192, 29] on span "REV1" at bounding box center [195, 30] width 10 height 6
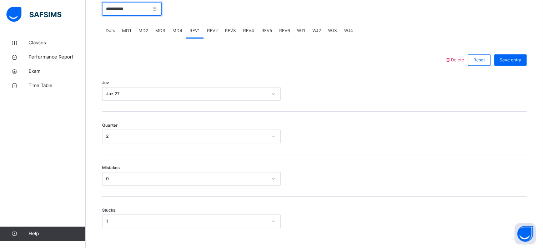
click at [142, 11] on input "**********" at bounding box center [132, 9] width 60 height 14
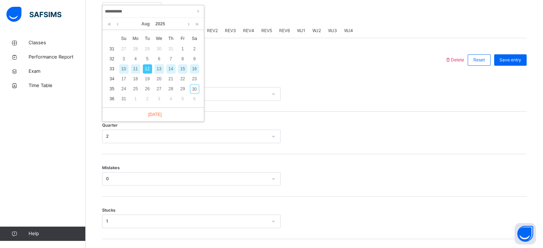
click at [172, 70] on div "14" at bounding box center [170, 68] width 9 height 9
type input "**********"
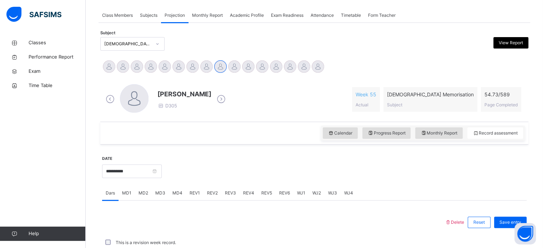
scroll to position [288, 0]
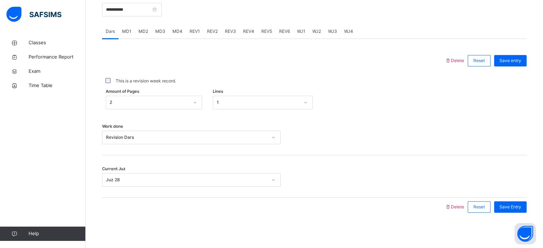
click at [131, 30] on span "MD1" at bounding box center [126, 31] width 9 height 6
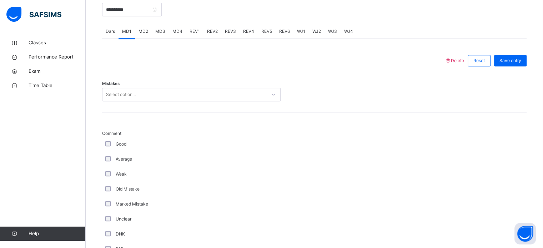
scroll to position [288, 0]
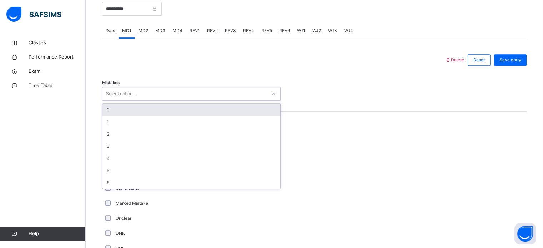
click at [156, 90] on div "Select option..." at bounding box center [184, 94] width 164 height 11
click at [142, 107] on div "0" at bounding box center [191, 110] width 178 height 12
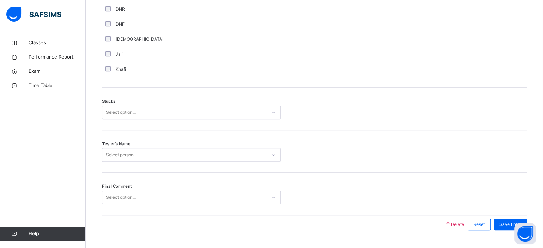
scroll to position [556, 0]
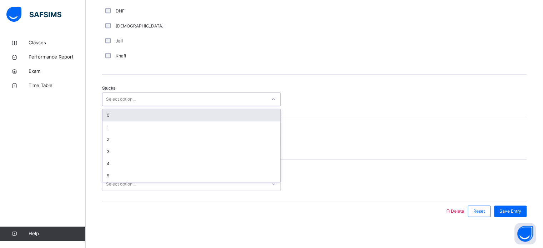
click at [155, 100] on div "Select option..." at bounding box center [184, 99] width 164 height 11
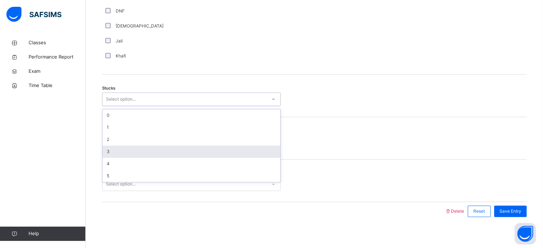
click at [126, 146] on div "3" at bounding box center [191, 152] width 178 height 12
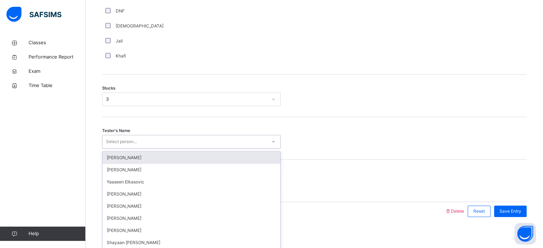
scroll to position [560, 0]
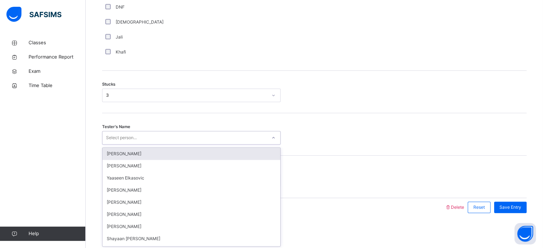
click at [126, 135] on div "Select person..." at bounding box center [191, 138] width 179 height 14
type input "**"
click at [127, 151] on div "Shayaan [PERSON_NAME]" at bounding box center [191, 154] width 178 height 12
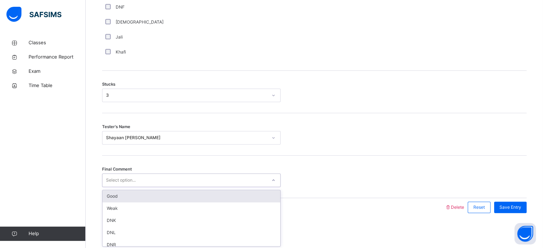
click at [113, 178] on div "Select option..." at bounding box center [121, 181] width 30 height 14
click at [107, 192] on div "Good" at bounding box center [191, 196] width 178 height 12
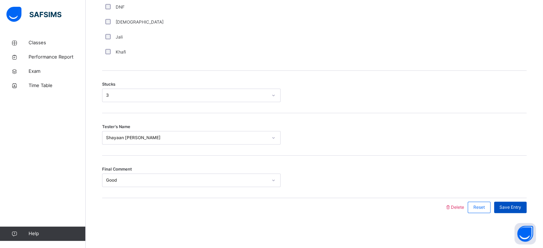
click at [508, 205] on span "Save Entry" at bounding box center [511, 207] width 22 height 6
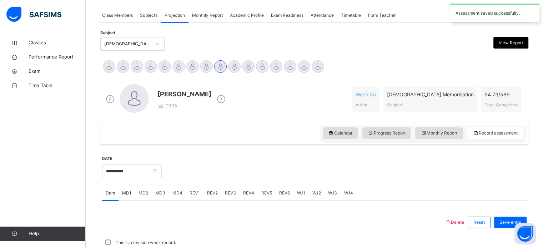
scroll to position [288, 0]
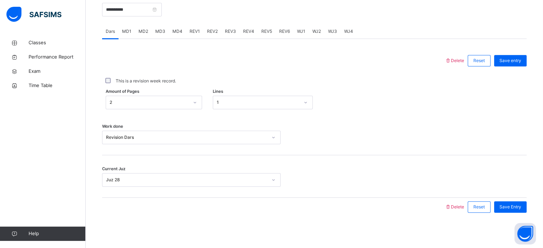
click at [180, 29] on span "MD4" at bounding box center [177, 31] width 10 height 6
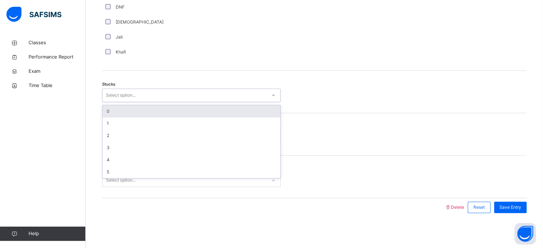
click at [133, 89] on div "Select option..." at bounding box center [121, 96] width 30 height 14
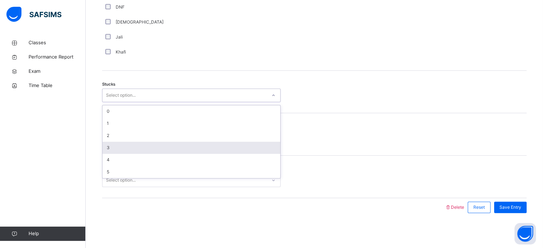
click at [117, 143] on div "3" at bounding box center [191, 148] width 178 height 12
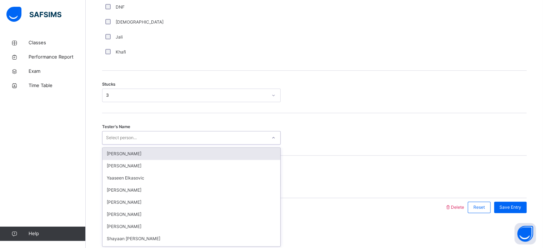
click at [117, 142] on div "Select person..." at bounding box center [121, 138] width 31 height 14
type input "****"
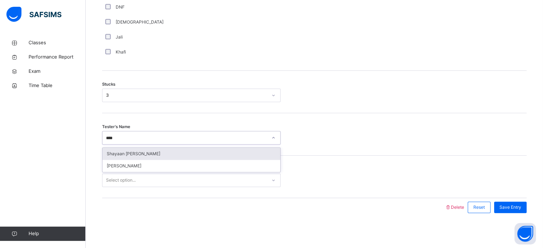
click at [145, 156] on div "Shayaan [PERSON_NAME]" at bounding box center [191, 154] width 178 height 12
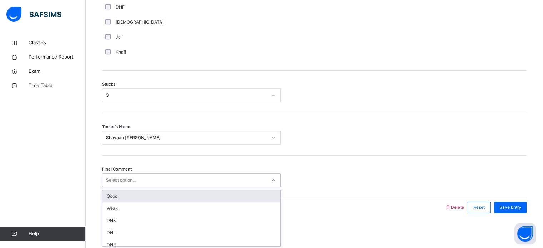
click at [134, 177] on div "Select option..." at bounding box center [121, 181] width 30 height 14
drag, startPoint x: 129, startPoint y: 195, endPoint x: 126, endPoint y: 191, distance: 4.6
click at [126, 191] on div "Good" at bounding box center [191, 196] width 178 height 12
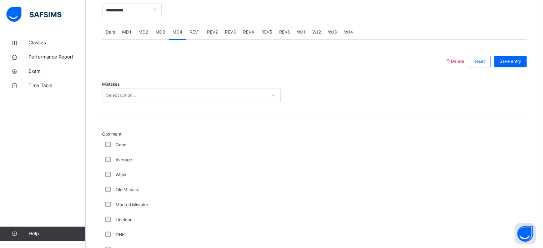
scroll to position [287, 0]
click at [117, 104] on div "Mistakes Select option..." at bounding box center [314, 92] width 425 height 42
click at [116, 91] on div "Select option..." at bounding box center [121, 96] width 30 height 14
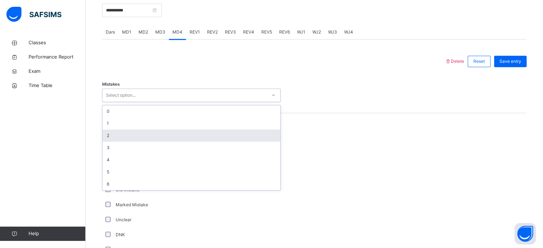
click at [107, 136] on div "2" at bounding box center [191, 136] width 178 height 12
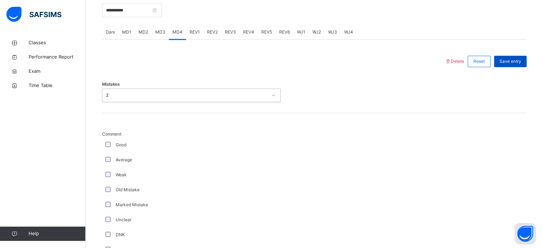
click at [510, 60] on span "Save entry" at bounding box center [511, 61] width 22 height 6
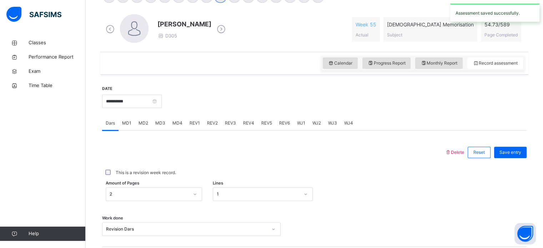
scroll to position [194, 0]
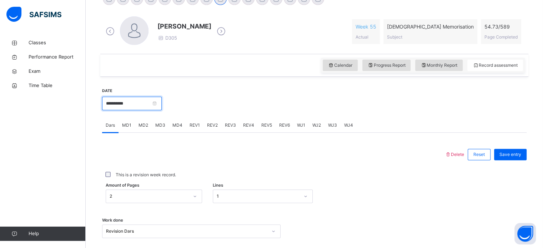
click at [140, 103] on input "**********" at bounding box center [132, 104] width 60 height 14
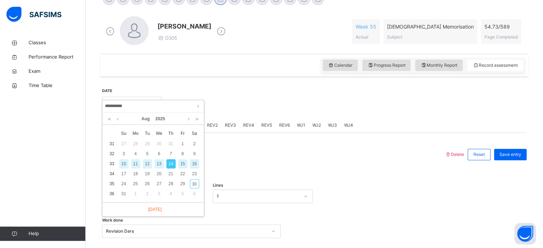
click at [194, 162] on div "16" at bounding box center [194, 163] width 9 height 9
type input "**********"
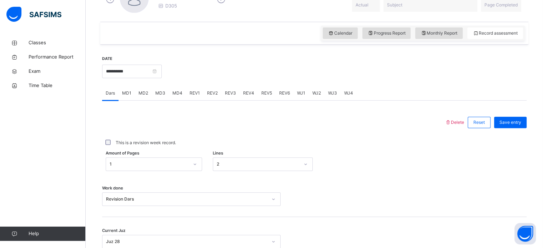
scroll to position [223, 0]
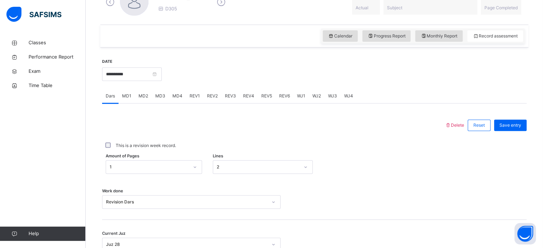
click at [124, 98] on span "MD1" at bounding box center [126, 96] width 9 height 6
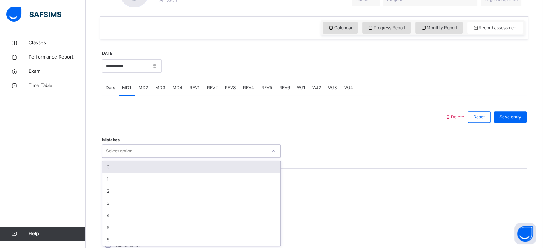
click at [137, 156] on div "Select option..." at bounding box center [191, 151] width 179 height 14
click at [127, 163] on div "0" at bounding box center [191, 166] width 178 height 12
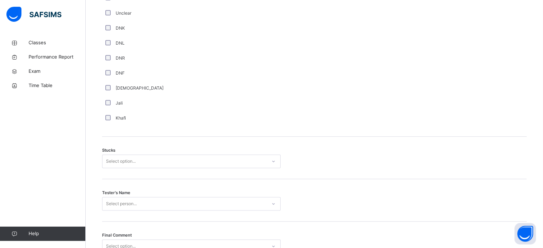
scroll to position [493, 0]
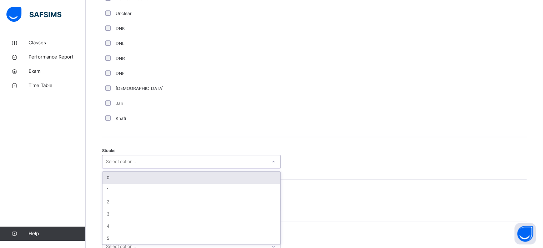
click at [127, 163] on div "Select option..." at bounding box center [121, 162] width 30 height 14
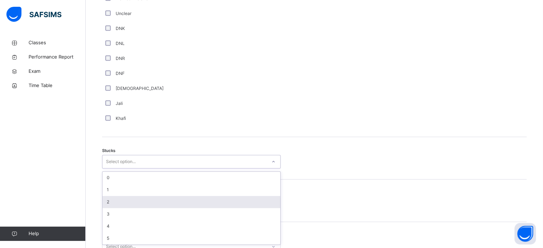
click at [114, 199] on div "2" at bounding box center [191, 202] width 178 height 12
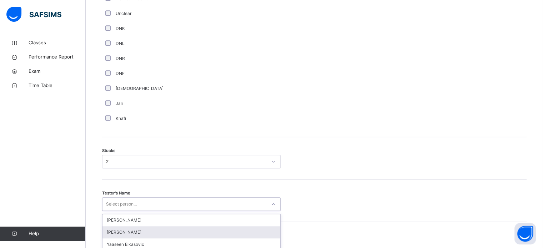
scroll to position [560, 0]
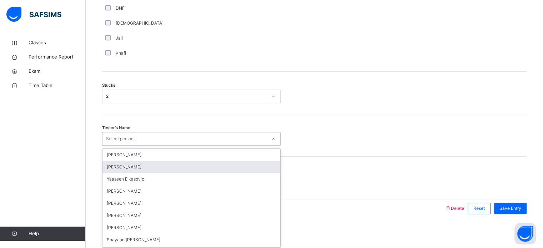
click at [140, 146] on div "option [PERSON_NAME] focused, 2 of 91. 91 results available. Use Up and Down to…" at bounding box center [191, 139] width 179 height 14
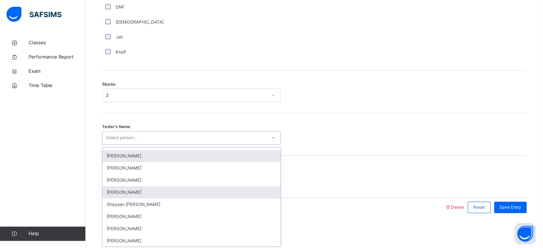
scroll to position [0, 0]
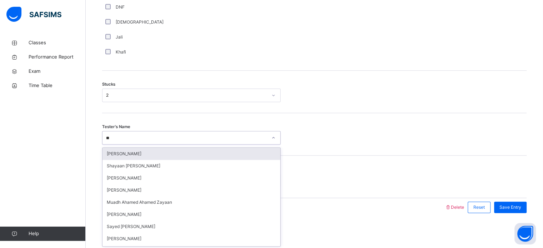
type input "***"
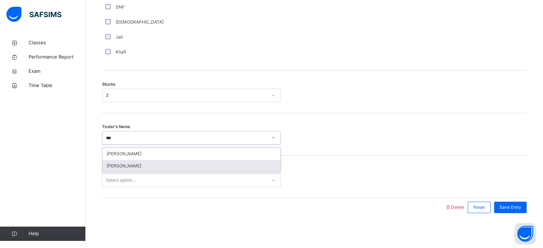
click at [145, 166] on div "[PERSON_NAME]" at bounding box center [191, 166] width 178 height 12
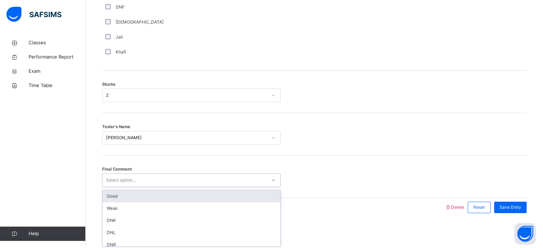
click at [126, 174] on div "Select option..." at bounding box center [191, 181] width 179 height 14
click at [123, 191] on div "Good" at bounding box center [191, 196] width 178 height 12
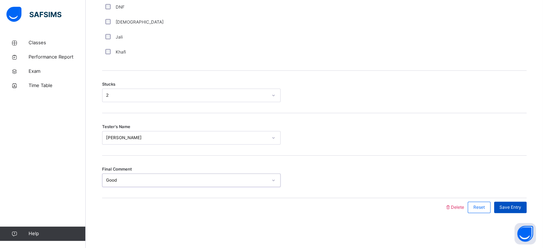
click at [508, 207] on span "Save Entry" at bounding box center [511, 207] width 22 height 6
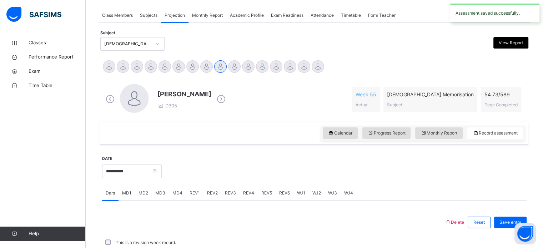
scroll to position [288, 0]
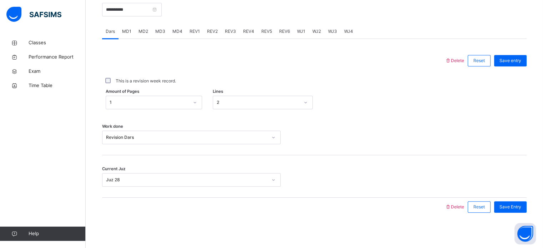
click at [139, 32] on span "MD2" at bounding box center [144, 31] width 10 height 6
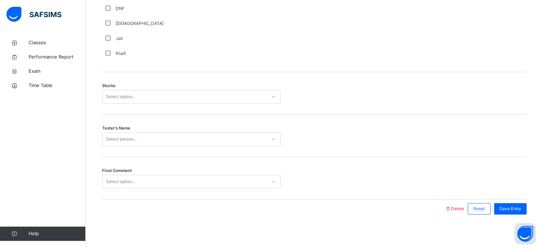
scroll to position [557, 0]
click at [126, 94] on div "Select option..." at bounding box center [121, 98] width 30 height 14
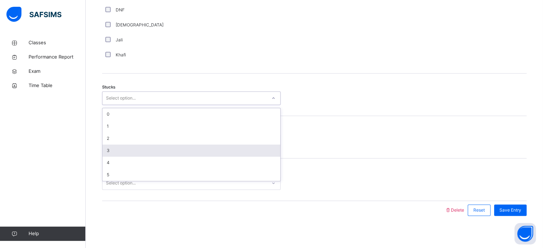
click at [110, 148] on div "3" at bounding box center [191, 151] width 178 height 12
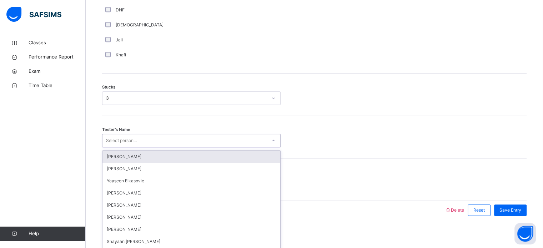
scroll to position [560, 0]
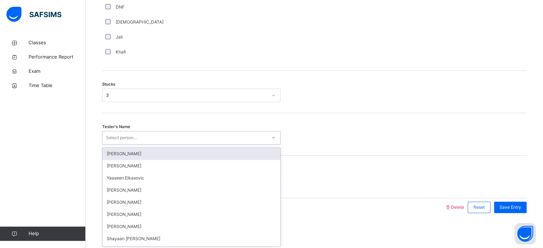
click at [111, 145] on div "option [PERSON_NAME] focused, 1 of 91. 91 results available. Use Up and Down to…" at bounding box center [191, 138] width 179 height 14
type input "***"
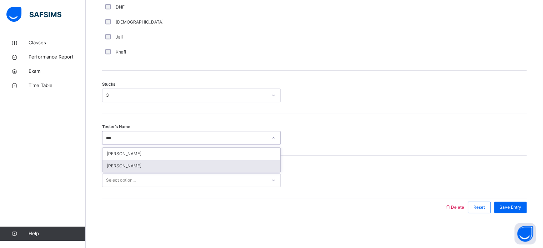
click at [114, 165] on div "[PERSON_NAME]" at bounding box center [191, 166] width 178 height 12
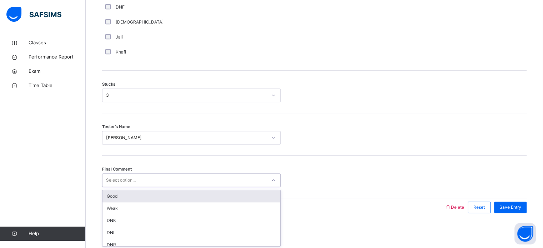
click at [128, 180] on div "Select option..." at bounding box center [121, 181] width 30 height 14
click at [125, 197] on div "Good" at bounding box center [191, 196] width 178 height 12
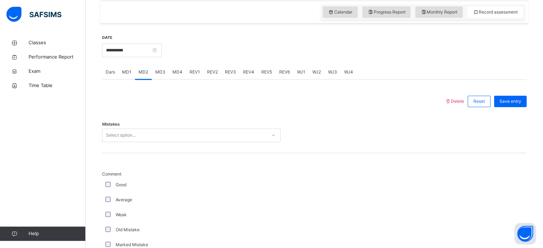
scroll to position [246, 0]
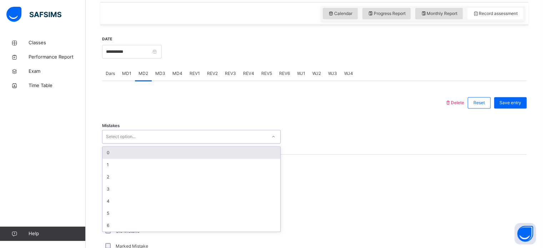
click at [117, 142] on div "Select option..." at bounding box center [191, 137] width 179 height 14
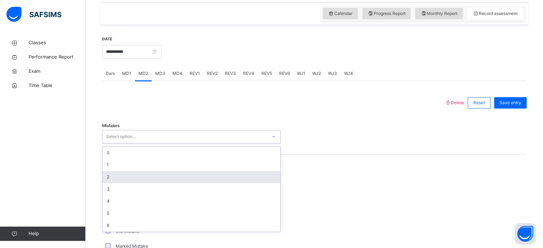
click at [114, 179] on div "2" at bounding box center [191, 177] width 178 height 12
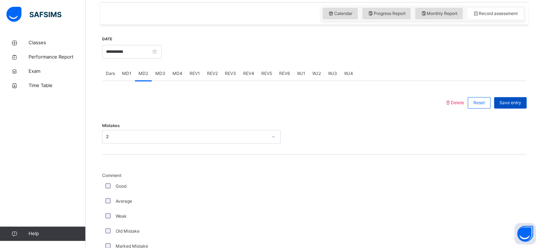
click at [521, 103] on span "Save entry" at bounding box center [511, 103] width 22 height 6
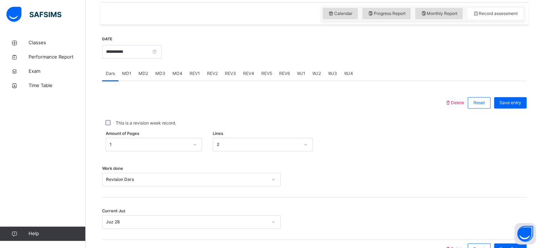
click at [196, 69] on div "REV1" at bounding box center [194, 73] width 17 height 14
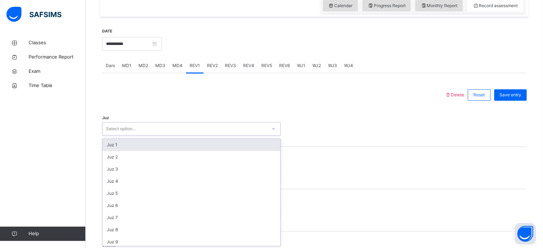
click at [157, 136] on div "option Juz 1 focused, 1 of 30. 30 results available. Use Up and Down to choose …" at bounding box center [191, 129] width 179 height 14
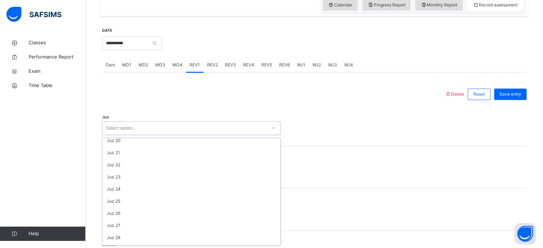
scroll to position [257, 0]
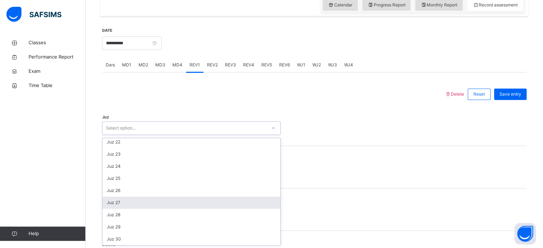
drag, startPoint x: 125, startPoint y: 199, endPoint x: 117, endPoint y: 198, distance: 8.0
click at [117, 198] on div "Juz 27" at bounding box center [191, 203] width 178 height 12
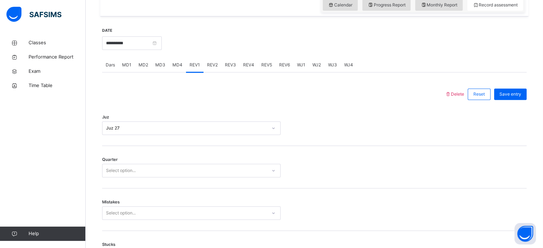
click at [118, 177] on div "Quarter Select option..." at bounding box center [314, 167] width 425 height 42
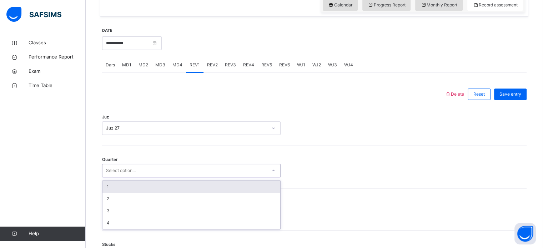
click at [119, 175] on div "Select option..." at bounding box center [121, 171] width 30 height 14
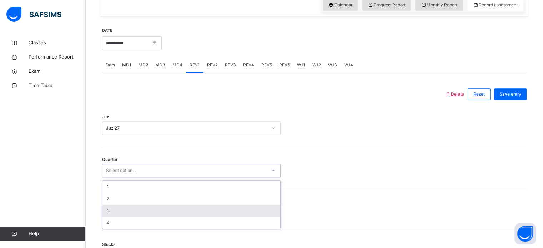
click at [117, 208] on div "3" at bounding box center [191, 211] width 178 height 12
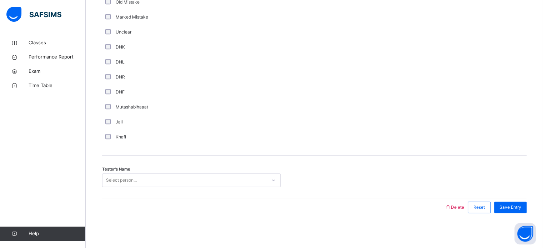
scroll to position [601, 0]
click at [119, 175] on div "Select person..." at bounding box center [191, 182] width 179 height 14
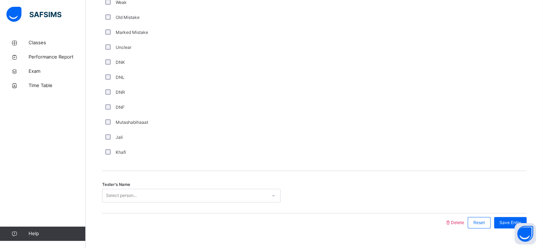
scroll to position [602, 0]
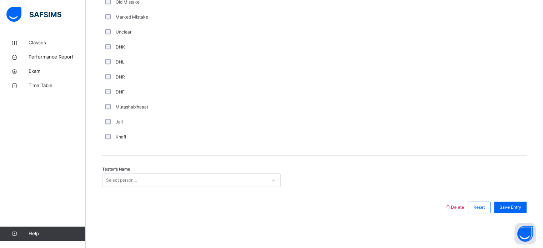
click at [114, 174] on div "Select person..." at bounding box center [121, 181] width 31 height 14
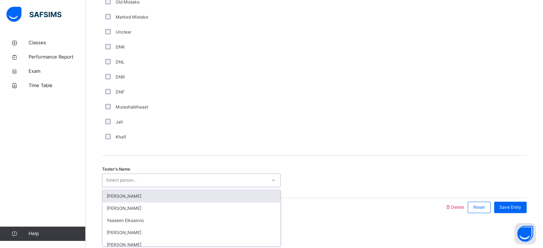
click at [109, 175] on div "Select person..." at bounding box center [121, 181] width 31 height 14
type input "***"
click at [116, 197] on div "Abubakar Hzrati" at bounding box center [191, 196] width 178 height 12
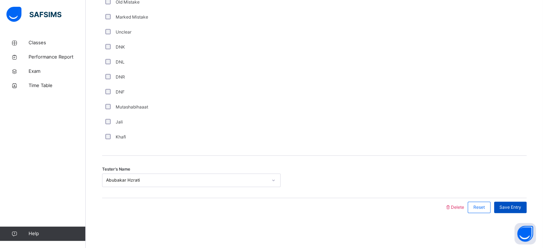
click at [511, 207] on span "Save Entry" at bounding box center [511, 207] width 22 height 6
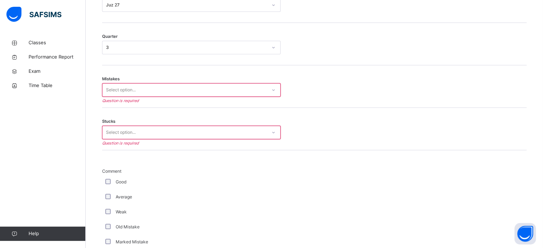
scroll to position [375, 0]
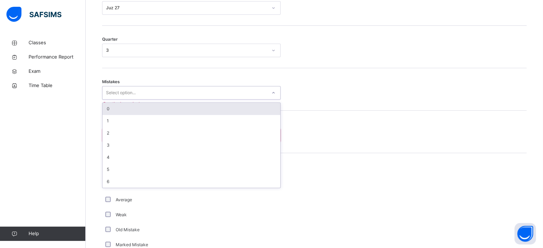
click at [259, 90] on div "Select option..." at bounding box center [184, 92] width 164 height 11
click at [224, 108] on div "0" at bounding box center [191, 109] width 178 height 12
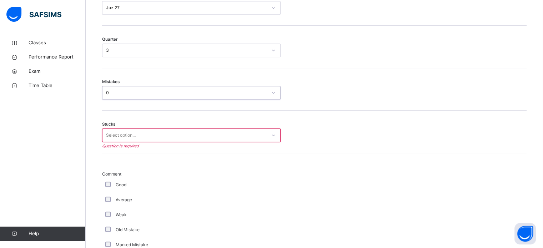
click at [181, 133] on div "Select option..." at bounding box center [184, 135] width 164 height 11
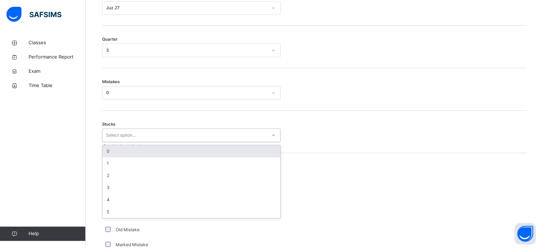
click at [152, 154] on div "0" at bounding box center [191, 151] width 178 height 12
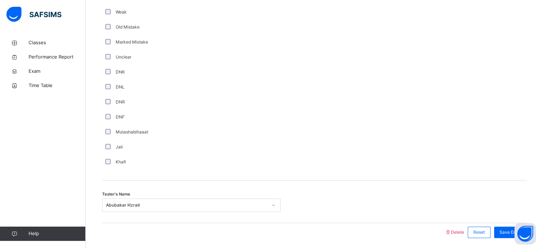
scroll to position [579, 0]
click at [501, 227] on div "Save Entry" at bounding box center [510, 230] width 32 height 11
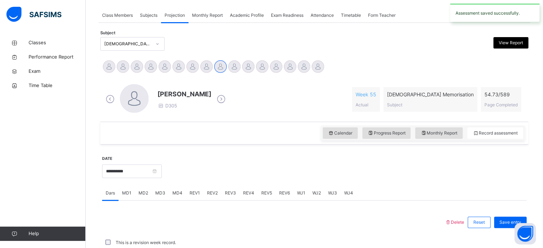
scroll to position [288, 0]
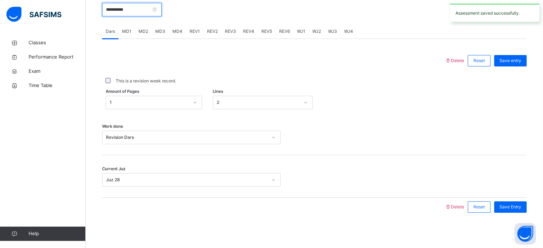
click at [155, 11] on input "**********" at bounding box center [132, 10] width 60 height 14
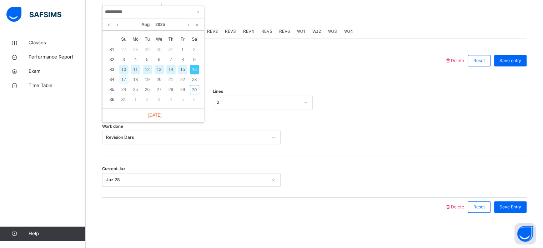
click at [127, 79] on div "17" at bounding box center [123, 79] width 9 height 9
type input "**********"
